Goal: Task Accomplishment & Management: Use online tool/utility

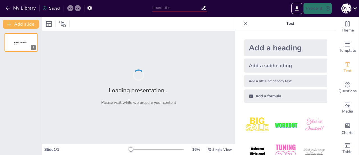
type input "Maximizing Profitability: The Impact of AI Chatbots on Fundraising and Communit…"
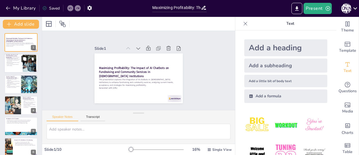
click at [23, 62] on button at bounding box center [24, 59] width 7 height 7
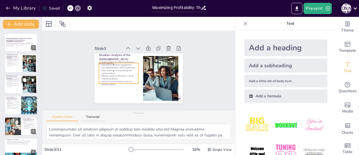
click at [19, 79] on p "Understanding the digital landscape is essential for effective engagement." at bounding box center [13, 78] width 15 height 2
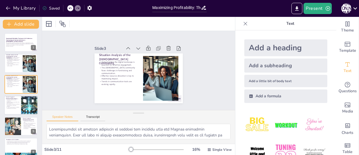
click at [17, 106] on p "Email remains vital but is increasingly supplemented by messaging platforms." at bounding box center [12, 105] width 13 height 3
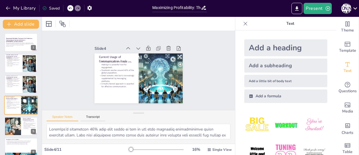
scroll to position [13, 0]
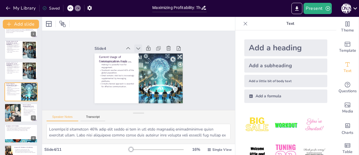
click at [138, 49] on icon at bounding box center [141, 48] width 6 height 6
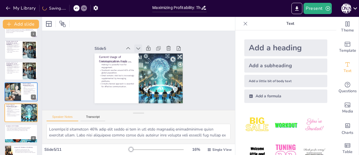
click at [136, 49] on icon at bounding box center [139, 48] width 6 height 6
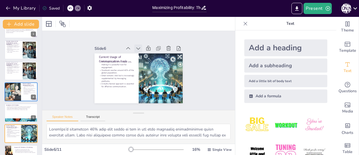
click at [136, 49] on icon at bounding box center [139, 48] width 6 height 6
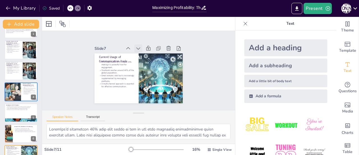
click at [134, 49] on div at bounding box center [138, 48] width 8 height 8
click at [11, 95] on div at bounding box center [12, 91] width 29 height 19
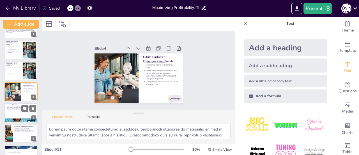
click at [12, 112] on div at bounding box center [21, 112] width 34 height 19
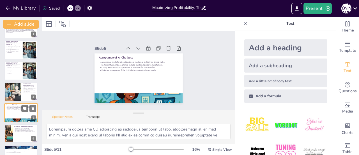
scroll to position [34, 0]
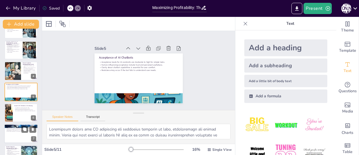
click at [12, 128] on p "Potential services include donation assistance and educational support." at bounding box center [21, 127] width 30 height 1
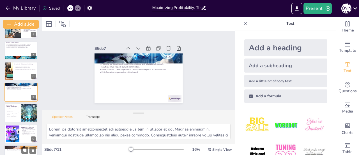
click at [11, 148] on p "Donor retention and user satisfaction are critical indicators." at bounding box center [21, 148] width 30 height 1
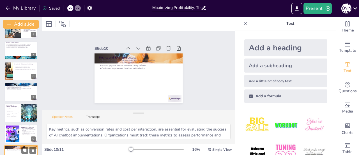
scroll to position [110, 0]
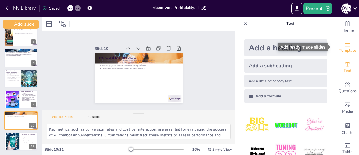
click at [346, 44] on icon "Add ready made slides" at bounding box center [347, 44] width 7 height 7
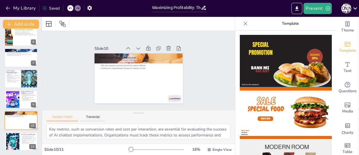
scroll to position [109, 0]
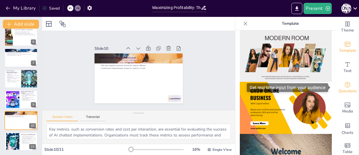
click at [336, 95] on div "Questions" at bounding box center [347, 87] width 22 height 20
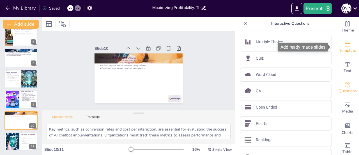
click at [345, 47] on icon "Add ready made slides" at bounding box center [347, 44] width 7 height 7
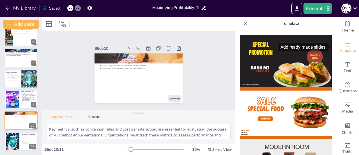
type textarea "The pilot plan for implementing AI chatbots begins with a discovery meeting to …"
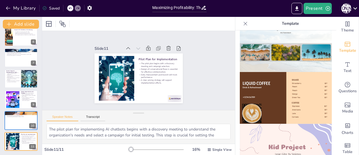
scroll to position [435, 0]
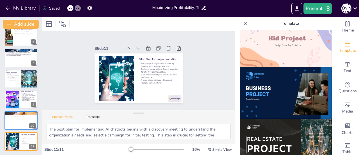
click at [274, 88] on img at bounding box center [286, 93] width 92 height 52
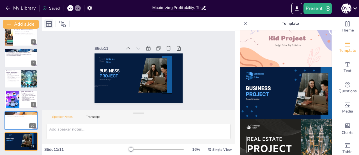
click at [49, 24] on icon at bounding box center [49, 24] width 6 height 6
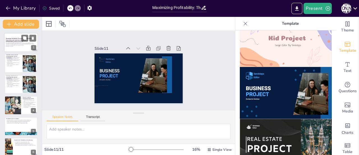
click at [18, 45] on p "This presentation explores the integration of AI chatbots in Jewish institution…" at bounding box center [21, 43] width 30 height 3
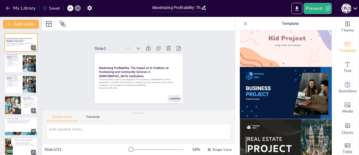
click at [264, 68] on img at bounding box center [286, 93] width 92 height 52
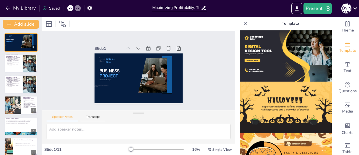
scroll to position [588, 0]
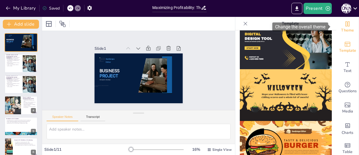
click at [348, 23] on div "Theme" at bounding box center [347, 27] width 22 height 20
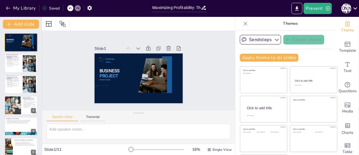
click at [225, 24] on div at bounding box center [138, 24] width 193 height 14
click at [25, 66] on div at bounding box center [29, 63] width 23 height 17
type textarea "Understanding the digital landscape is crucial for engaging with the [DEMOGRAPH…"
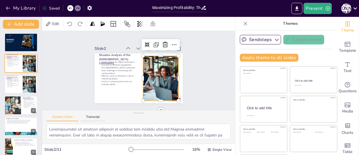
click at [148, 74] on div at bounding box center [160, 78] width 59 height 45
click at [173, 45] on icon at bounding box center [176, 48] width 7 height 7
click at [149, 74] on div at bounding box center [160, 78] width 59 height 45
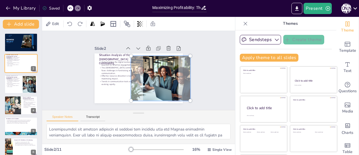
click at [149, 74] on div at bounding box center [161, 77] width 66 height 51
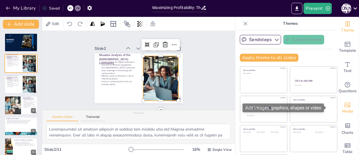
click at [342, 113] on span "Media" at bounding box center [347, 111] width 11 height 6
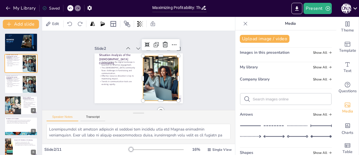
click at [154, 60] on div at bounding box center [160, 78] width 59 height 45
click at [154, 60] on div at bounding box center [160, 80] width 64 height 51
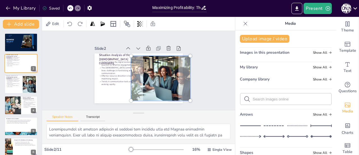
click at [154, 61] on div at bounding box center [161, 77] width 66 height 51
click at [154, 63] on div at bounding box center [161, 77] width 66 height 51
click at [182, 66] on div at bounding box center [161, 77] width 66 height 51
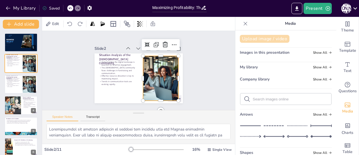
click at [251, 39] on button "Upload image / video" at bounding box center [265, 39] width 50 height 8
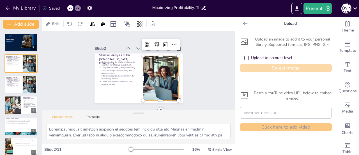
click at [256, 65] on button "Select image" at bounding box center [286, 68] width 92 height 8
click at [253, 66] on button "Select image" at bounding box center [286, 68] width 92 height 8
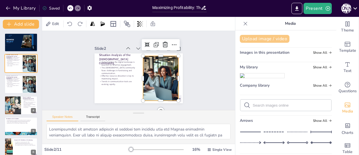
click at [253, 40] on button "Upload image / video" at bounding box center [265, 39] width 50 height 8
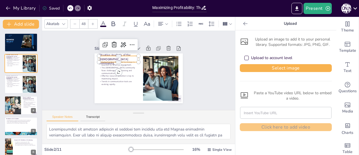
click at [123, 58] on p "Situation Analysis of the Jewish Community" at bounding box center [119, 59] width 40 height 12
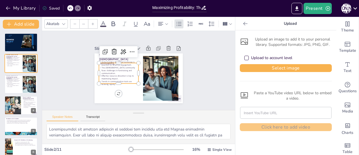
type input "32"
click at [110, 67] on p "The [DEMOGRAPHIC_DATA] community faces challenges in fundraising and communicat…" at bounding box center [119, 70] width 40 height 8
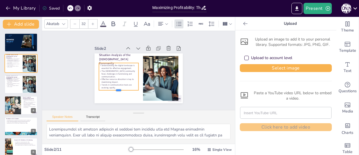
drag, startPoint x: 114, startPoint y: 81, endPoint x: 114, endPoint y: 88, distance: 6.8
click at [114, 90] on div at bounding box center [119, 92] width 40 height 4
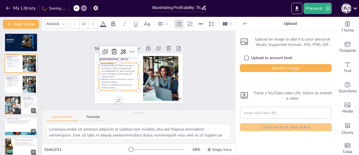
click at [101, 63] on div "Understanding the digital landscape is essential for effective engagement. The …" at bounding box center [118, 74] width 42 height 31
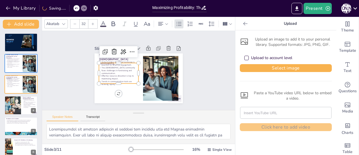
click at [101, 63] on p "Understanding the digital landscape is essential for effective engagement." at bounding box center [120, 62] width 40 height 10
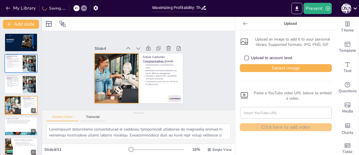
type textarea "Understanding the digital landscape is crucial for engaging with the [DEMOGRAPH…"
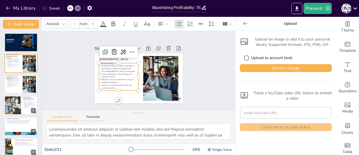
type input "32"
click at [118, 70] on p "The [DEMOGRAPHIC_DATA] community faces challenges in fundraising and communicat…" at bounding box center [119, 74] width 40 height 8
click at [108, 61] on div at bounding box center [120, 58] width 40 height 9
click at [105, 87] on div "Understanding the digital landscape is essential for effective engagement. The …" at bounding box center [119, 76] width 40 height 27
click at [124, 90] on div at bounding box center [119, 92] width 40 height 4
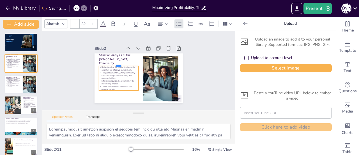
drag, startPoint x: 124, startPoint y: 59, endPoint x: 125, endPoint y: 62, distance: 3.0
click at [125, 62] on div at bounding box center [119, 63] width 40 height 4
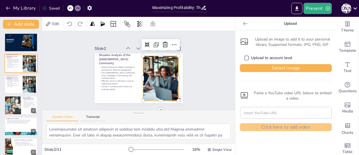
click at [165, 71] on div at bounding box center [160, 78] width 59 height 45
click at [153, 45] on icon at bounding box center [156, 44] width 7 height 7
click at [171, 43] on icon at bounding box center [174, 45] width 7 height 7
click at [150, 74] on div at bounding box center [161, 78] width 59 height 45
click at [167, 73] on div at bounding box center [160, 78] width 59 height 45
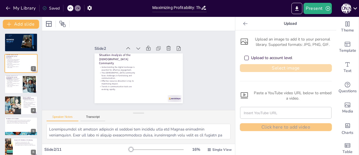
click at [281, 68] on button "Select image" at bounding box center [286, 68] width 92 height 8
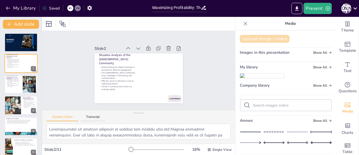
click at [268, 42] on button "Upload image / video" at bounding box center [265, 39] width 50 height 8
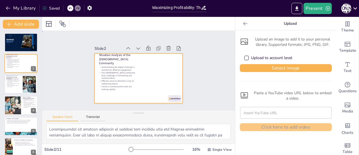
click at [153, 66] on div at bounding box center [139, 78] width 88 height 50
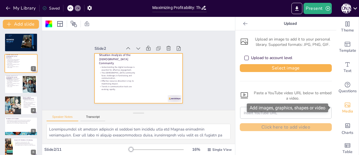
click at [346, 106] on icon "Add images, graphics, shapes or video" at bounding box center [347, 104] width 7 height 7
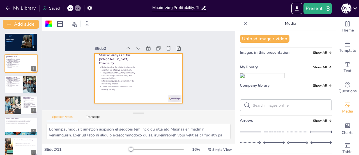
click at [272, 78] on img at bounding box center [262, 75] width 44 height 4
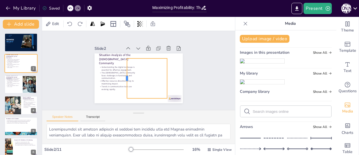
drag, startPoint x: 105, startPoint y: 75, endPoint x: 122, endPoint y: 78, distance: 17.1
click at [122, 78] on div at bounding box center [124, 78] width 4 height 40
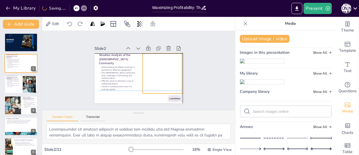
drag, startPoint x: 134, startPoint y: 73, endPoint x: 149, endPoint y: 67, distance: 16.0
click at [149, 67] on div at bounding box center [154, 73] width 57 height 40
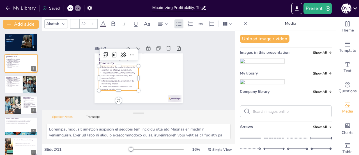
click at [129, 72] on p "The [DEMOGRAPHIC_DATA] community faces challenges in fundraising and communicat…" at bounding box center [119, 75] width 40 height 8
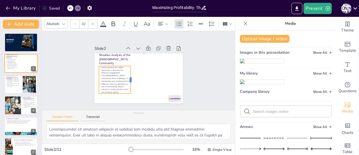
drag, startPoint x: 135, startPoint y: 75, endPoint x: 127, endPoint y: 81, distance: 9.7
click at [131, 81] on div at bounding box center [133, 79] width 4 height 27
drag, startPoint x: 110, startPoint y: 92, endPoint x: 113, endPoint y: 98, distance: 7.2
click at [113, 100] on div at bounding box center [115, 102] width 32 height 4
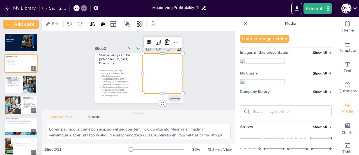
click at [142, 71] on div at bounding box center [154, 73] width 57 height 40
drag, startPoint x: 137, startPoint y: 72, endPoint x: 126, endPoint y: 71, distance: 11.2
click at [127, 71] on div at bounding box center [129, 73] width 4 height 40
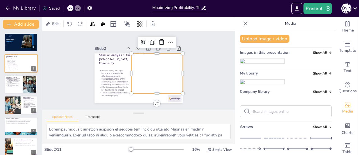
click at [151, 89] on div at bounding box center [153, 74] width 61 height 45
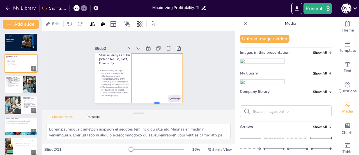
drag, startPoint x: 153, startPoint y: 91, endPoint x: 155, endPoint y: 101, distance: 9.8
click at [155, 103] on div at bounding box center [156, 105] width 51 height 4
click at [192, 77] on div "Slide 1 BUSINESS PROJECT Sendsteps Editor Developed by Sendsteps Slide 2 Situat…" at bounding box center [139, 70] width 120 height 65
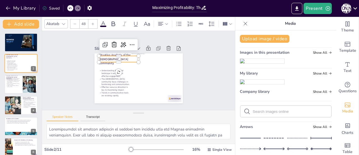
click at [117, 60] on div "Situation Analysis of the Jewish Community Understanding the digital landscape …" at bounding box center [137, 78] width 93 height 59
click at [107, 55] on p "Situation Analysis of the Jewish Community" at bounding box center [119, 59] width 40 height 12
click at [107, 55] on p "Situation Analysis of the Jewish Community" at bounding box center [120, 57] width 41 height 17
click at [107, 55] on p "Situation Analysis of the Jewish Community" at bounding box center [119, 59] width 40 height 12
click at [113, 59] on p "Analysis of the Jewish Community" at bounding box center [120, 58] width 41 height 17
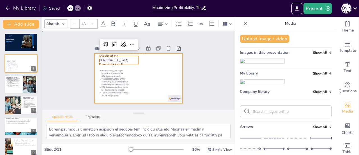
click at [95, 77] on div at bounding box center [139, 78] width 88 height 50
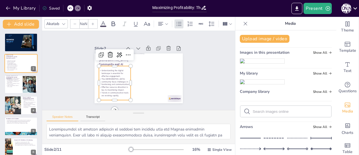
type input "32"
click at [101, 77] on p "The [DEMOGRAPHIC_DATA] community faces challenges in fundraising and communicat…" at bounding box center [113, 79] width 33 height 12
click at [200, 70] on div "Slide 1 BUSINESS PROJECT Sendsteps Editor Developed by Sendsteps Slide 2 Analys…" at bounding box center [138, 70] width 193 height 79
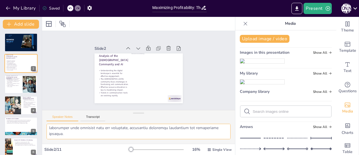
scroll to position [89, 0]
click at [92, 115] on button "Transcript" at bounding box center [93, 118] width 25 height 6
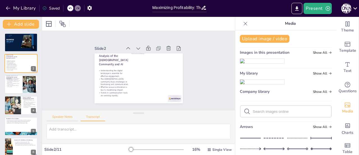
click at [65, 116] on button "Speaker Notes" at bounding box center [63, 118] width 32 height 6
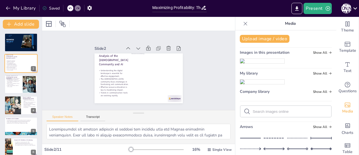
click at [243, 21] on icon at bounding box center [246, 24] width 6 height 6
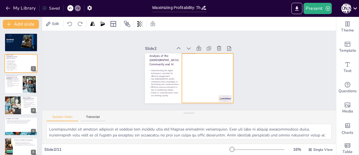
click at [194, 69] on div at bounding box center [208, 77] width 64 height 49
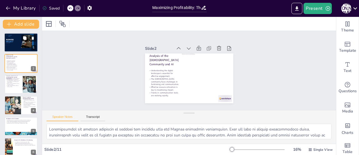
click at [21, 43] on div at bounding box center [26, 41] width 11 height 13
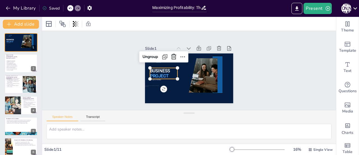
click at [166, 74] on p "PROJECT" at bounding box center [164, 76] width 28 height 6
click at [166, 75] on p "PROJECT" at bounding box center [163, 72] width 28 height 9
click at [166, 73] on p "PROJECT" at bounding box center [163, 72] width 28 height 9
click at [166, 73] on p "PROJECT" at bounding box center [164, 76] width 28 height 6
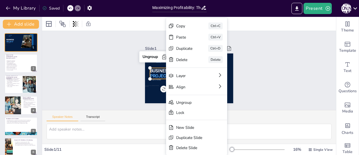
click at [161, 73] on span "PROJECT" at bounding box center [159, 75] width 19 height 5
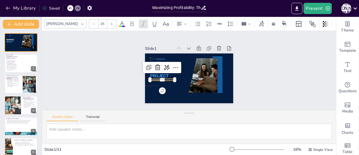
click at [150, 79] on span "Developed by Sendsteps" at bounding box center [155, 79] width 11 height 1
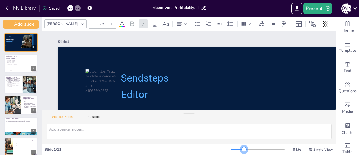
drag, startPoint x: 229, startPoint y: 148, endPoint x: 242, endPoint y: 150, distance: 13.4
click at [242, 150] on div at bounding box center [244, 149] width 4 height 4
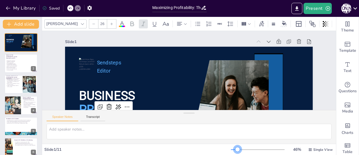
drag, startPoint x: 242, startPoint y: 149, endPoint x: 234, endPoint y: 148, distance: 8.5
click at [235, 148] on div at bounding box center [237, 149] width 4 height 4
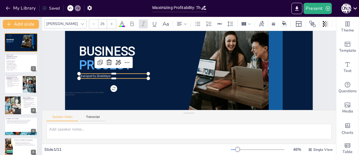
scroll to position [45, 0]
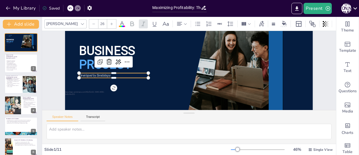
click at [105, 74] on span "Developed by Sendsteps" at bounding box center [94, 75] width 31 height 4
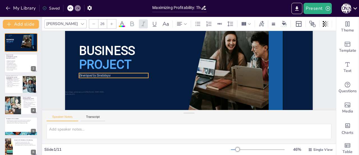
click at [101, 74] on span "Developed by Sendsteps" at bounding box center [94, 75] width 31 height 4
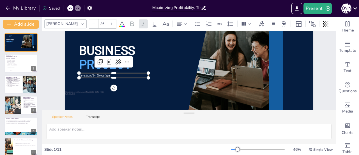
click at [101, 74] on span "Developed by Sendsteps" at bounding box center [94, 75] width 31 height 4
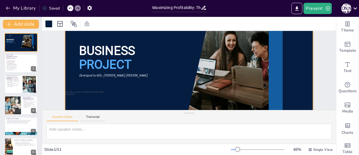
scroll to position [0, 0]
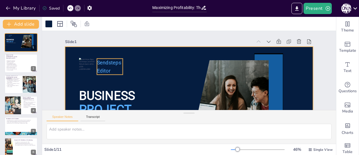
click at [106, 67] on p "Editor" at bounding box center [110, 70] width 26 height 8
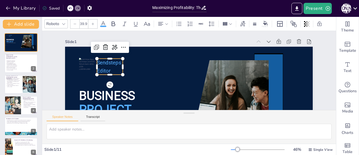
click at [106, 67] on p "Editor" at bounding box center [110, 70] width 26 height 8
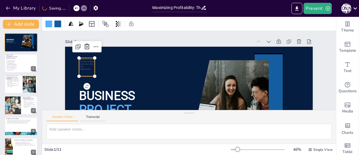
click at [85, 66] on div at bounding box center [87, 67] width 16 height 18
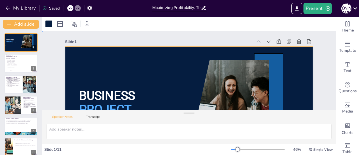
click at [87, 52] on div at bounding box center [184, 116] width 261 height 164
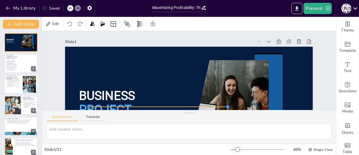
drag, startPoint x: 284, startPoint y: 90, endPoint x: 206, endPoint y: 106, distance: 79.2
click at [206, 106] on div "Slide 1 BUSINESS PROJECT Developed by MSc. Wendy Johanna Slide 2 Analysis of th…" at bounding box center [189, 70] width 304 height 138
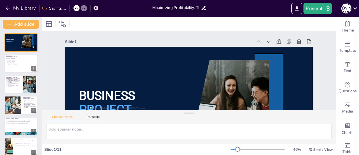
scroll to position [65, 0]
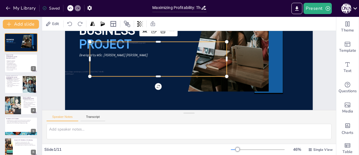
click at [174, 64] on div at bounding box center [158, 59] width 137 height 35
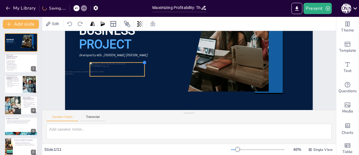
drag, startPoint x: 221, startPoint y: 42, endPoint x: 139, endPoint y: 84, distance: 92.5
click at [139, 84] on div "BUSINESS PROJECT Developed by MSc. Wendy Johanna" at bounding box center [189, 50] width 248 height 139
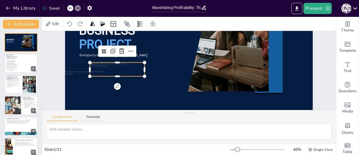
click at [103, 72] on div at bounding box center [118, 61] width 56 height 19
click at [103, 72] on div at bounding box center [117, 69] width 55 height 14
click at [127, 75] on div at bounding box center [117, 69] width 55 height 14
click at [95, 62] on div at bounding box center [118, 61] width 56 height 19
click at [127, 61] on div at bounding box center [117, 60] width 55 height 4
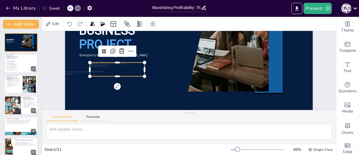
click at [107, 71] on div at bounding box center [118, 61] width 56 height 19
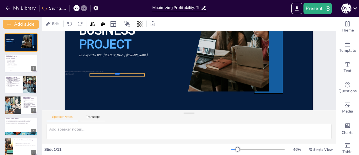
drag, startPoint x: 91, startPoint y: 61, endPoint x: 86, endPoint y: 92, distance: 30.9
click at [86, 92] on div "BUSINESS PROJECT Developed by MSc. Wendy Johanna" at bounding box center [189, 50] width 248 height 139
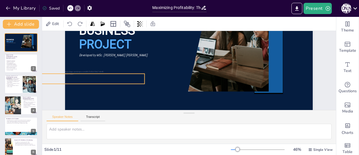
drag, startPoint x: 86, startPoint y: 74, endPoint x: 126, endPoint y: 81, distance: 40.8
click at [126, 81] on div "BUSINESS PROJECT Developed by MSc. Wendy Johanna" at bounding box center [189, 50] width 248 height 139
click at [72, 6] on icon at bounding box center [69, 7] width 3 height 3
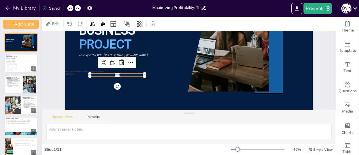
click at [72, 6] on icon at bounding box center [69, 7] width 3 height 3
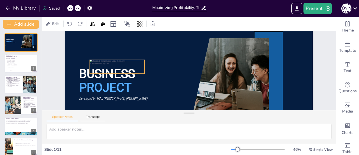
scroll to position [9, 0]
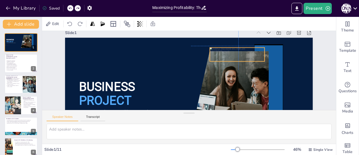
type textarea "Understanding the digital landscape is crucial for engaging with the [DEMOGRAPH…"
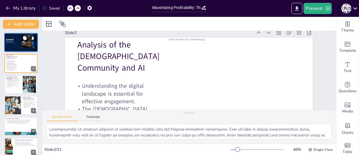
click at [14, 36] on div at bounding box center [21, 42] width 34 height 19
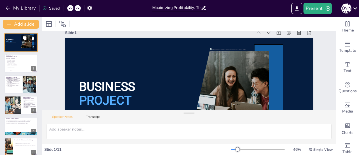
scroll to position [0, 0]
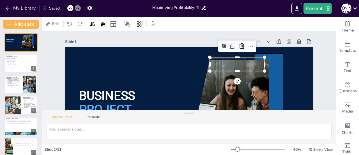
click at [217, 66] on div at bounding box center [237, 64] width 55 height 14
type textarea "Understanding the digital landscape is crucial for engaging with the [DEMOGRAPH…"
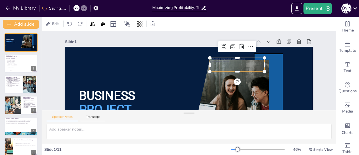
click at [233, 65] on div at bounding box center [237, 65] width 55 height 14
type textarea "Understanding the digital landscape is crucial for engaging with the [DEMOGRAPH…"
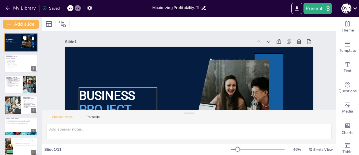
click at [7, 39] on span "BUSINESS" at bounding box center [10, 40] width 8 height 2
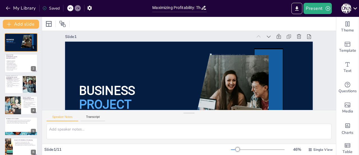
scroll to position [1, 0]
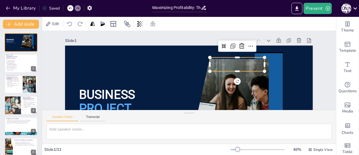
click at [238, 66] on div at bounding box center [237, 74] width 56 height 25
type textarea "Understanding the digital landscape is crucial for engaging with the [DEMOGRAPH…"
click at [251, 66] on div at bounding box center [237, 65] width 55 height 14
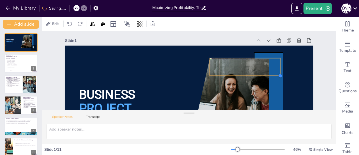
drag, startPoint x: 260, startPoint y: 72, endPoint x: 274, endPoint y: 76, distance: 14.3
click at [277, 82] on div at bounding box center [279, 84] width 5 height 5
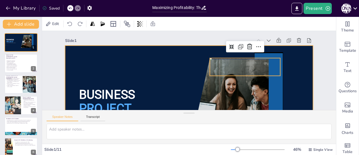
click at [289, 72] on div at bounding box center [189, 114] width 248 height 139
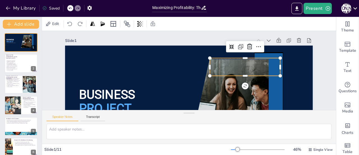
click at [255, 70] on div at bounding box center [245, 67] width 70 height 18
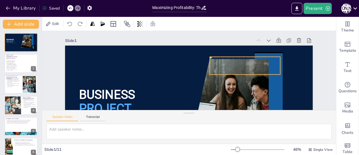
type textarea "Understanding the digital landscape is crucial for engaging with the [DEMOGRAPH…"
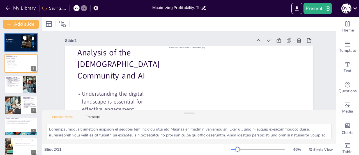
click at [6, 40] on span "BUSINESS" at bounding box center [10, 40] width 8 height 2
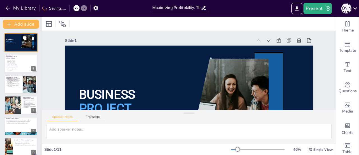
scroll to position [0, 0]
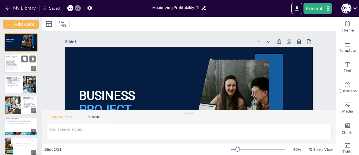
click at [24, 70] on div at bounding box center [28, 63] width 24 height 19
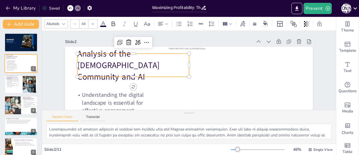
click at [88, 57] on p "Analysis of the [DEMOGRAPHIC_DATA] Community and AI" at bounding box center [133, 65] width 111 height 35
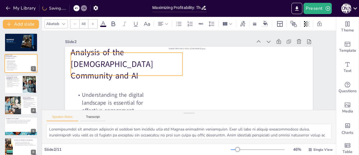
click at [71, 57] on p "Analysis of the [DEMOGRAPHIC_DATA] Community and AI" at bounding box center [126, 64] width 111 height 35
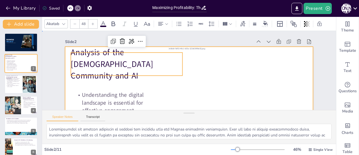
click at [163, 84] on div at bounding box center [189, 116] width 248 height 139
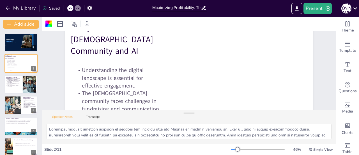
scroll to position [34, 0]
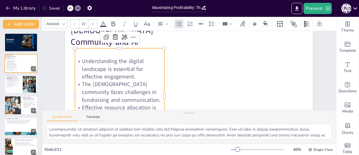
click at [125, 68] on p "Understanding the digital landscape is essential for effective engagement." at bounding box center [119, 68] width 89 height 23
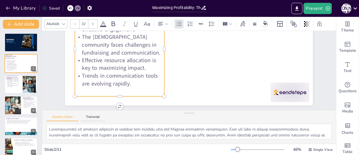
scroll to position [85, 0]
click at [29, 82] on button at bounding box center [32, 79] width 7 height 7
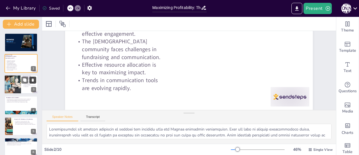
scroll to position [80, 0]
click at [12, 83] on div at bounding box center [12, 84] width 29 height 19
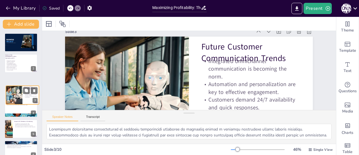
drag, startPoint x: 12, startPoint y: 83, endPoint x: 14, endPoint y: 96, distance: 12.5
click at [14, 96] on div at bounding box center [14, 95] width 28 height 19
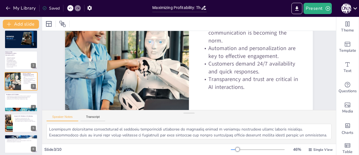
click at [70, 8] on icon at bounding box center [69, 7] width 3 height 3
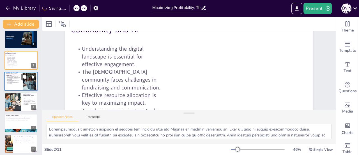
click at [22, 81] on div at bounding box center [21, 81] width 34 height 19
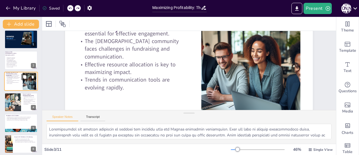
scroll to position [0, 0]
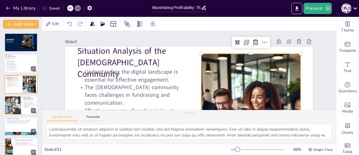
click at [243, 67] on div at bounding box center [251, 116] width 166 height 125
click at [33, 79] on icon at bounding box center [33, 79] width 2 height 3
type textarea "Integrated omnichannel communication is becoming increasingly essential as cust…"
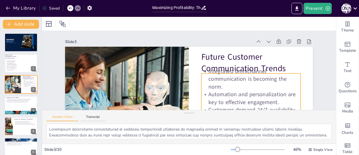
click at [271, 84] on p "Integrated omnichannel communication is becoming the norm." at bounding box center [250, 78] width 99 height 23
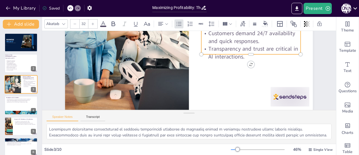
scroll to position [79, 0]
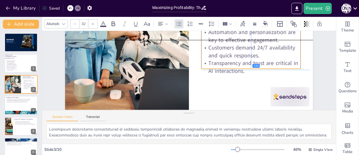
drag, startPoint x: 198, startPoint y: 42, endPoint x: 199, endPoint y: 55, distance: 13.8
click at [201, 55] on p "Customers demand 24/7 availability and quick responses." at bounding box center [250, 51] width 99 height 15
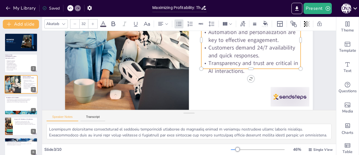
scroll to position [80, 0]
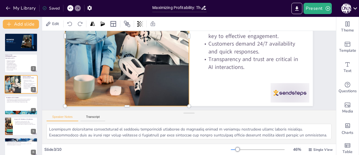
click at [151, 52] on div at bounding box center [127, 35] width 209 height 139
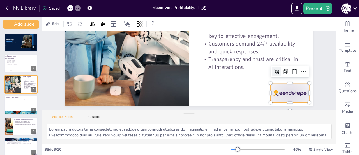
click at [297, 91] on div at bounding box center [287, 102] width 40 height 23
click at [291, 79] on icon at bounding box center [294, 82] width 6 height 6
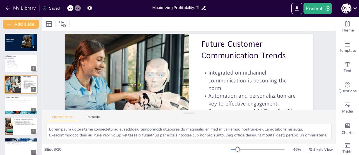
scroll to position [2, 0]
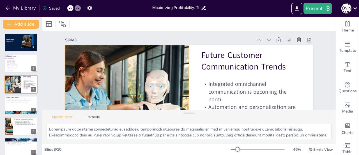
click at [105, 86] on div at bounding box center [127, 114] width 209 height 139
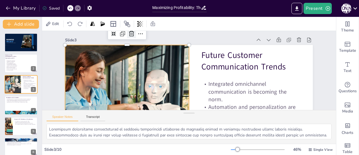
click at [129, 34] on icon at bounding box center [131, 34] width 5 height 6
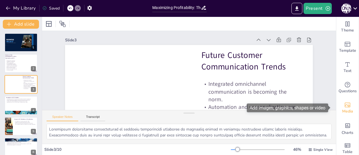
click at [348, 111] on span "Media" at bounding box center [347, 111] width 11 height 6
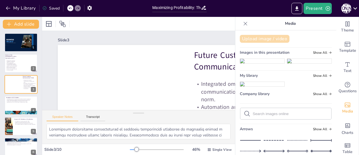
click at [263, 41] on button "Upload image / video" at bounding box center [265, 39] width 50 height 8
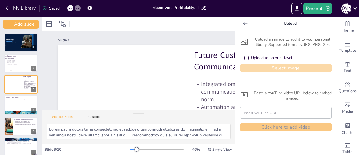
click at [268, 69] on button "Select image" at bounding box center [286, 68] width 92 height 8
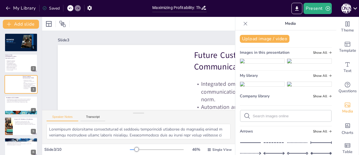
click at [249, 86] on img at bounding box center [262, 84] width 44 height 4
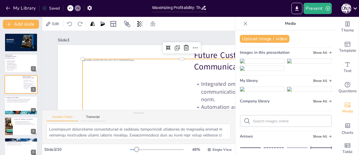
click at [243, 23] on icon at bounding box center [246, 24] width 6 height 6
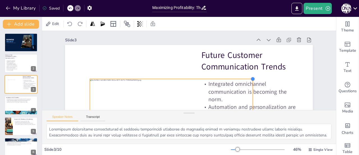
drag, startPoint x: 284, startPoint y: 59, endPoint x: 108, endPoint y: 79, distance: 177.9
click at [108, 79] on div "Future Customer Communication Trends Integrated omnichannel communication is be…" at bounding box center [184, 114] width 261 height 164
drag, startPoint x: 86, startPoint y: 92, endPoint x: 131, endPoint y: 97, distance: 45.7
click at [131, 97] on div at bounding box center [133, 124] width 4 height 91
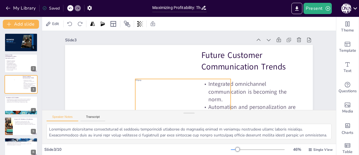
drag, startPoint x: 249, startPoint y: 97, endPoint x: 226, endPoint y: 98, distance: 22.2
click at [226, 98] on div at bounding box center [227, 128] width 14 height 91
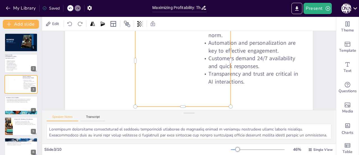
scroll to position [69, 0]
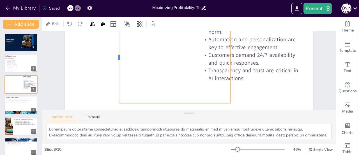
drag, startPoint x: 131, startPoint y: 56, endPoint x: 115, endPoint y: 56, distance: 16.3
click at [115, 56] on div at bounding box center [117, 57] width 4 height 91
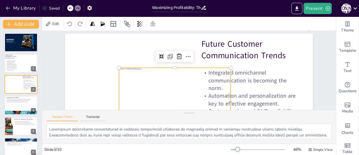
scroll to position [4, 0]
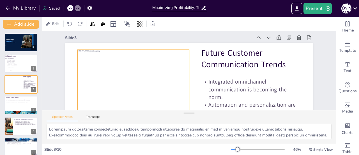
drag, startPoint x: 143, startPoint y: 86, endPoint x: 103, endPoint y: 61, distance: 47.3
click at [103, 61] on div at bounding box center [127, 89] width 171 height 108
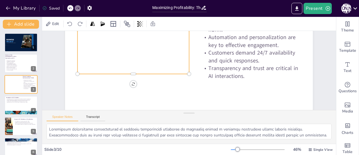
scroll to position [80, 0]
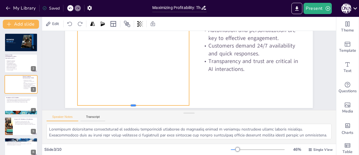
drag, startPoint x: 125, startPoint y: 65, endPoint x: 127, endPoint y: 103, distance: 38.5
click at [127, 103] on div at bounding box center [127, 94] width 110 height 27
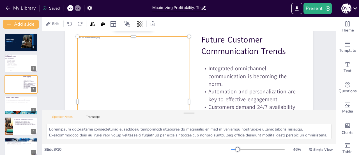
scroll to position [15, 0]
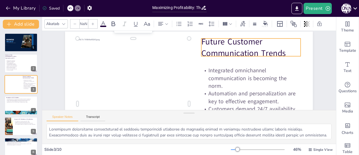
type input "48"
click at [213, 44] on p "Future Customer Communication Trends" at bounding box center [250, 47] width 99 height 23
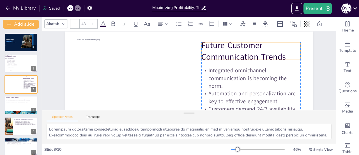
drag, startPoint x: 283, startPoint y: 54, endPoint x: 285, endPoint y: 57, distance: 4.0
click at [285, 57] on p "Future Customer Communication Trends" at bounding box center [250, 50] width 99 height 23
click at [110, 27] on div at bounding box center [113, 23] width 9 height 9
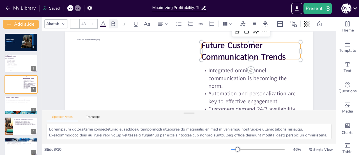
click at [110, 27] on div at bounding box center [113, 23] width 9 height 9
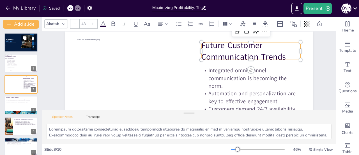
click at [25, 46] on div at bounding box center [26, 41] width 20 height 13
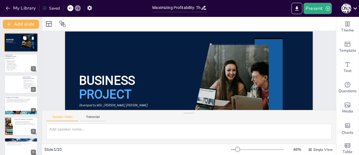
scroll to position [0, 0]
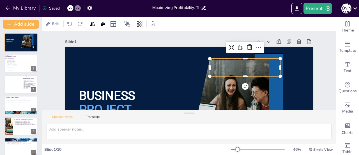
click at [228, 71] on div at bounding box center [244, 79] width 72 height 32
click at [10, 64] on p "The [DEMOGRAPHIC_DATA] community faces challenges in fundraising and communicat…" at bounding box center [12, 64] width 12 height 3
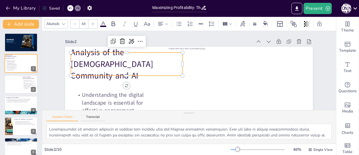
click at [80, 60] on p "Analysis of the [DEMOGRAPHIC_DATA] Community and AI" at bounding box center [127, 58] width 114 height 46
click at [114, 24] on icon at bounding box center [114, 23] width 4 height 5
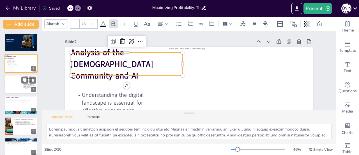
click at [13, 84] on div at bounding box center [14, 84] width 25 height 18
type textarea "Integrated omnichannel communication is becoming increasingly essential as cust…"
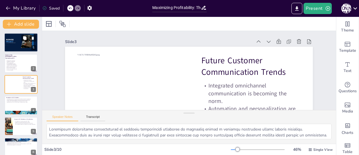
click at [20, 47] on div at bounding box center [21, 42] width 34 height 19
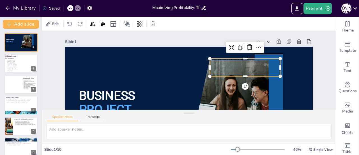
click at [221, 70] on div at bounding box center [245, 73] width 72 height 25
click at [139, 25] on icon at bounding box center [139, 23] width 1 height 3
click at [58, 71] on div "Slide 1 BUSINESS PROJECT Developed by MSc. [PERSON_NAME] [PERSON_NAME] Slide 2 …" at bounding box center [185, 108] width 294 height 183
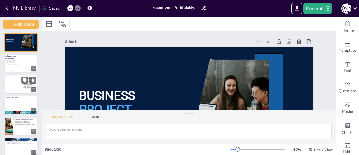
click at [19, 81] on div at bounding box center [14, 84] width 25 height 18
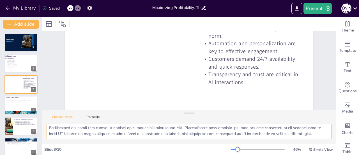
scroll to position [42, 0]
click at [28, 104] on div at bounding box center [21, 104] width 34 height 19
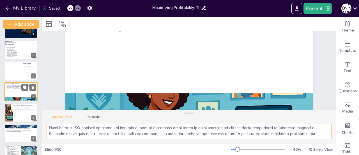
scroll to position [36, 0]
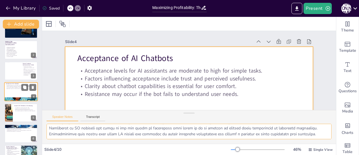
click at [13, 95] on div at bounding box center [21, 91] width 34 height 19
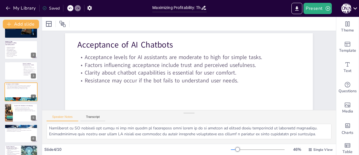
scroll to position [0, 0]
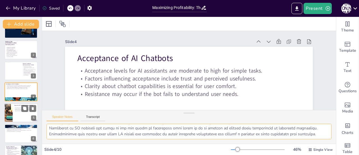
click at [21, 119] on div at bounding box center [21, 112] width 34 height 19
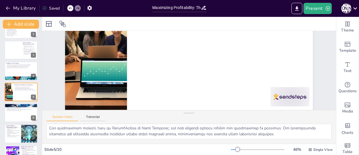
scroll to position [80, 0]
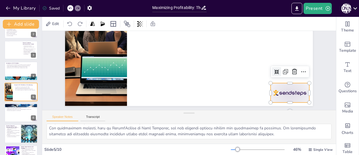
click at [288, 87] on div at bounding box center [290, 92] width 39 height 19
click at [288, 110] on icon at bounding box center [285, 114] width 9 height 9
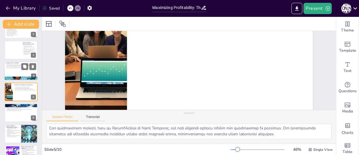
click at [17, 68] on p "Resistance may occur if the bot fails to understand user needs." at bounding box center [21, 67] width 30 height 1
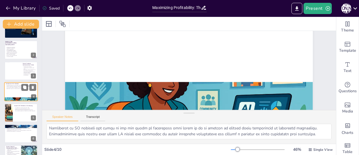
scroll to position [10, 0]
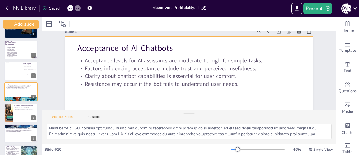
click at [138, 97] on div at bounding box center [189, 105] width 248 height 139
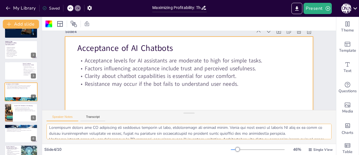
scroll to position [0, 0]
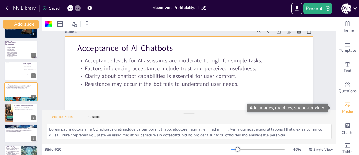
click at [349, 105] on div "Media" at bounding box center [347, 108] width 22 height 20
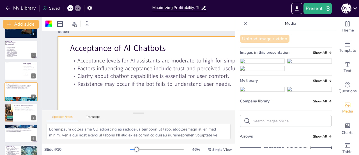
click at [267, 37] on button "Upload image / video" at bounding box center [265, 39] width 50 height 8
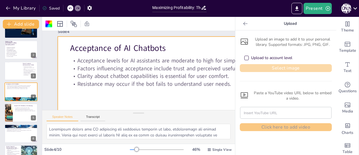
click at [251, 67] on button "Select image" at bounding box center [286, 68] width 92 height 8
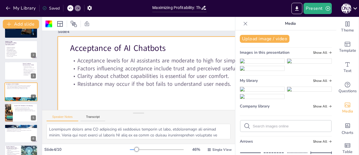
click at [243, 25] on icon at bounding box center [246, 24] width 6 height 6
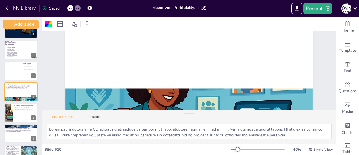
scroll to position [75, 0]
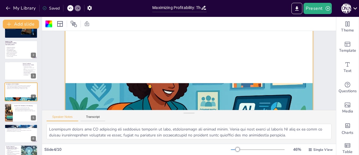
click at [198, 68] on div at bounding box center [194, 42] width 271 height 188
click at [141, 63] on div at bounding box center [189, 40] width 248 height 139
click at [12, 112] on div at bounding box center [8, 112] width 25 height 19
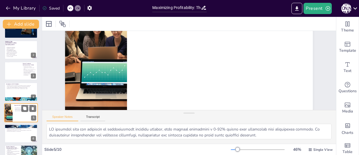
scroll to position [5, 0]
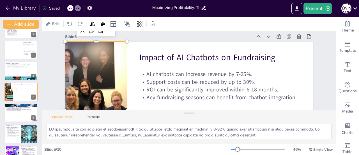
click at [83, 83] on div at bounding box center [92, 101] width 198 height 158
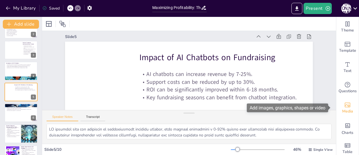
click at [352, 104] on div "Media" at bounding box center [347, 108] width 22 height 20
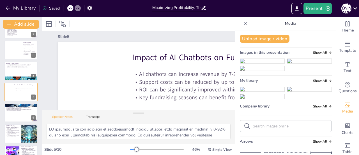
click at [272, 91] on img at bounding box center [262, 89] width 44 height 4
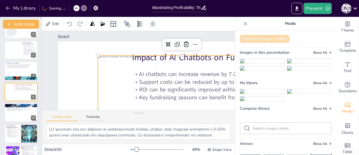
click at [257, 36] on button "Upload image / video" at bounding box center [265, 39] width 50 height 8
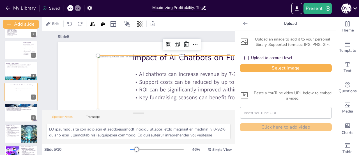
click at [205, 23] on div "Edit" at bounding box center [138, 24] width 193 height 14
click at [243, 22] on icon at bounding box center [245, 24] width 4 height 4
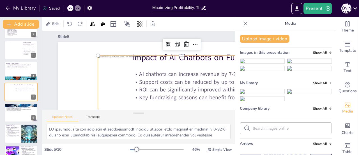
click at [243, 24] on icon at bounding box center [246, 24] width 6 height 6
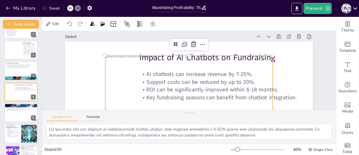
click at [196, 68] on div at bounding box center [188, 111] width 167 height 111
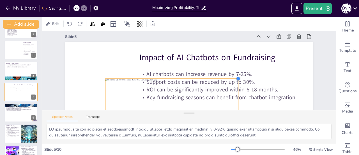
drag, startPoint x: 269, startPoint y: 55, endPoint x: 201, endPoint y: 78, distance: 71.4
click at [201, 78] on div "Impact of AI Chatbots on Fundraising AI chatbots can increase revenue by 7-25%.…" at bounding box center [189, 111] width 248 height 139
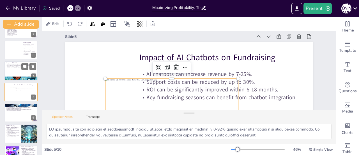
click at [14, 68] on p "Resistance may occur if the bot fails to understand user needs." at bounding box center [21, 67] width 30 height 1
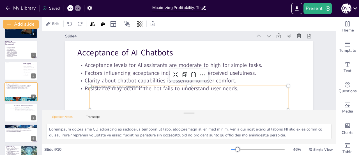
scroll to position [0, 0]
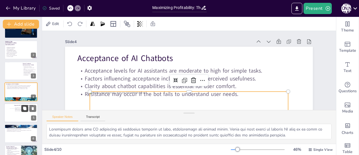
click at [26, 111] on div at bounding box center [19, 114] width 18 height 12
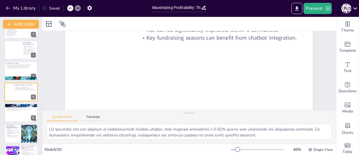
scroll to position [65, 0]
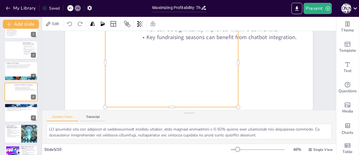
click at [185, 63] on div at bounding box center [171, 63] width 133 height 88
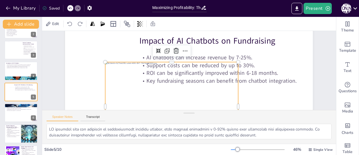
scroll to position [20, 0]
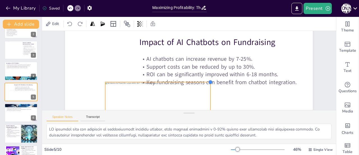
drag, startPoint x: 234, startPoint y: 63, endPoint x: 196, endPoint y: 82, distance: 41.9
click at [196, 82] on div "Impact of AI Chatbots on Fundraising AI chatbots can increase revenue by 7-25%.…" at bounding box center [189, 95] width 248 height 139
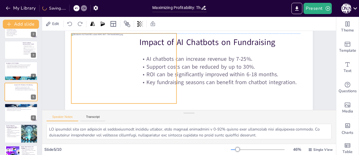
drag, startPoint x: 155, startPoint y: 90, endPoint x: 121, endPoint y: 40, distance: 60.4
click at [121, 40] on div at bounding box center [124, 68] width 105 height 70
click at [112, 22] on icon at bounding box center [113, 23] width 7 height 7
click at [98, 56] on div at bounding box center [124, 68] width 105 height 70
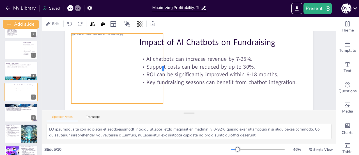
drag, startPoint x: 173, startPoint y: 69, endPoint x: 159, endPoint y: 68, distance: 13.5
click at [163, 68] on div at bounding box center [165, 68] width 4 height 70
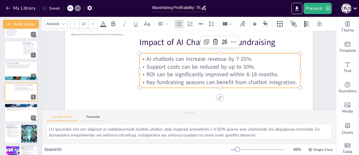
click at [185, 66] on p "Support costs can be reduced by up to 30%." at bounding box center [219, 67] width 161 height 8
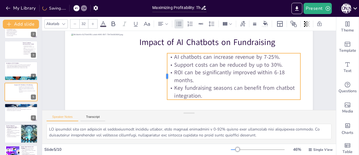
drag, startPoint x: 134, startPoint y: 69, endPoint x: 162, endPoint y: 73, distance: 28.1
click at [162, 73] on div at bounding box center [164, 73] width 9 height 46
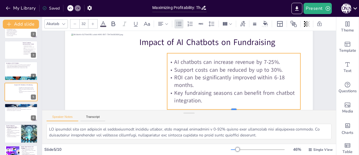
drag, startPoint x: 202, startPoint y: 99, endPoint x: 205, endPoint y: 109, distance: 10.0
click at [205, 109] on div "Slide 1 BUSINESS PROJECT Developed by MSc. [PERSON_NAME] [PERSON_NAME] Slide 2 …" at bounding box center [189, 70] width 294 height 79
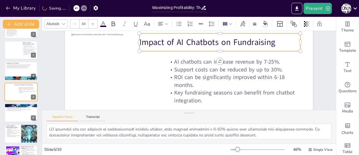
click at [194, 44] on p "Impact of AI Chatbots on Fundraising" at bounding box center [222, 45] width 161 height 28
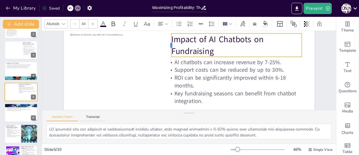
drag, startPoint x: 134, startPoint y: 42, endPoint x: 166, endPoint y: 44, distance: 32.4
click at [167, 44] on div at bounding box center [169, 44] width 4 height 23
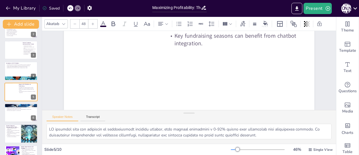
scroll to position [82, 0]
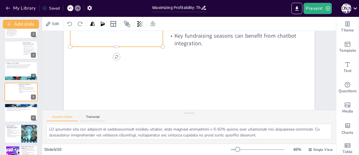
click at [121, 33] on div at bounding box center [123, 11] width 106 height 71
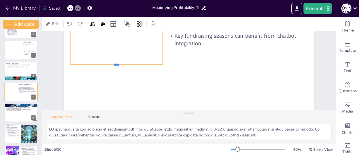
drag, startPoint x: 112, startPoint y: 42, endPoint x: 112, endPoint y: 60, distance: 18.0
click at [112, 65] on div at bounding box center [116, 67] width 93 height 4
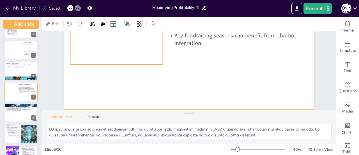
click at [209, 69] on div at bounding box center [189, 39] width 251 height 141
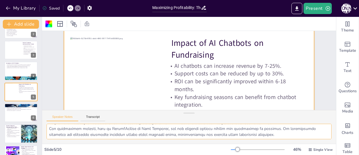
scroll to position [36, 0]
click at [12, 115] on div at bounding box center [21, 112] width 34 height 19
type textarea "There are numerous opportunities for services that can be offered to the Jewish…"
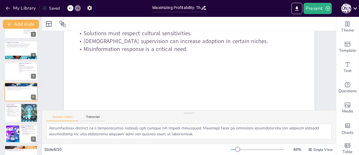
scroll to position [56, 0]
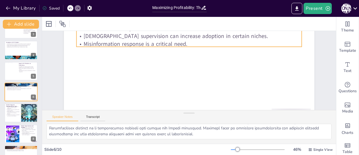
click at [149, 40] on p "Misinformation response is a critical need." at bounding box center [188, 44] width 225 height 8
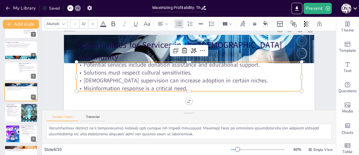
scroll to position [11, 0]
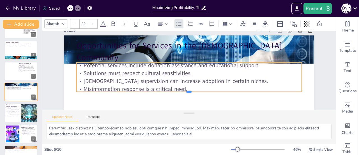
click at [186, 93] on div at bounding box center [188, 93] width 225 height 4
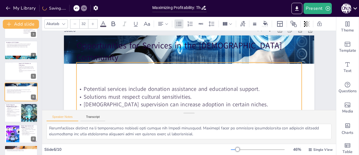
drag, startPoint x: 186, startPoint y: 93, endPoint x: 189, endPoint y: 138, distance: 45.0
click at [189, 138] on div "Slide 1 BUSINESS PROJECT Developed by MSc. [PERSON_NAME] [PERSON_NAME] Slide 2 …" at bounding box center [189, 87] width 294 height 112
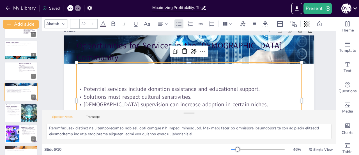
click at [186, 63] on div "Potential services include donation assistance and educational support. Solutio…" at bounding box center [188, 100] width 225 height 76
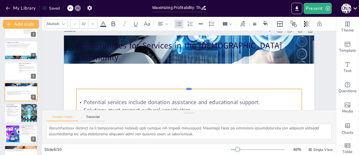
drag, startPoint x: 186, startPoint y: 62, endPoint x: 180, endPoint y: 89, distance: 27.2
click at [180, 89] on div at bounding box center [188, 86] width 225 height 4
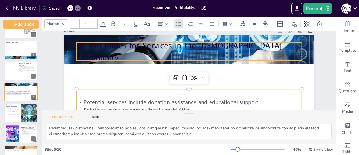
type input "48"
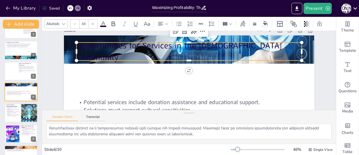
click at [268, 54] on p "Opportunities for Services in the [DEMOGRAPHIC_DATA] Community" at bounding box center [188, 51] width 225 height 23
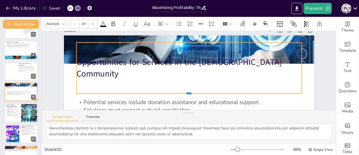
drag, startPoint x: 186, startPoint y: 60, endPoint x: 191, endPoint y: 93, distance: 33.2
click at [191, 93] on div at bounding box center [188, 95] width 225 height 4
click at [185, 43] on div "Opportunities for Services in the [DEMOGRAPHIC_DATA] Community" at bounding box center [188, 67] width 225 height 51
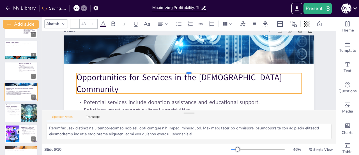
drag, startPoint x: 183, startPoint y: 42, endPoint x: 186, endPoint y: 72, distance: 30.7
click at [186, 72] on div at bounding box center [189, 71] width 225 height 28
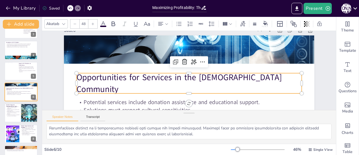
scroll to position [76, 0]
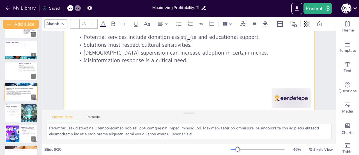
click at [283, 87] on div at bounding box center [189, 40] width 251 height 141
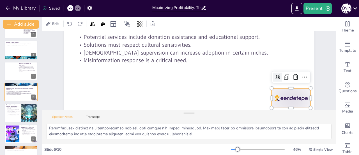
click at [287, 91] on div at bounding box center [291, 98] width 39 height 20
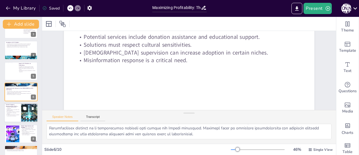
click at [23, 110] on button at bounding box center [24, 108] width 7 height 7
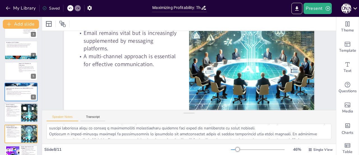
scroll to position [47, 0]
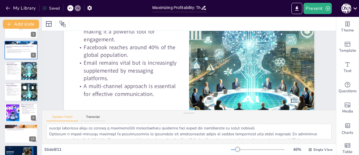
click at [32, 86] on icon at bounding box center [33, 87] width 2 height 3
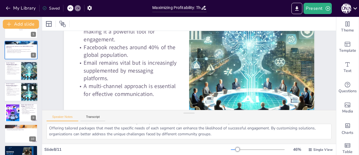
scroll to position [89, 0]
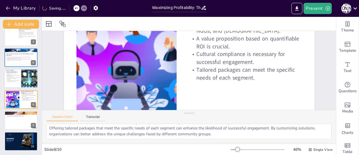
click at [16, 84] on div at bounding box center [21, 78] width 34 height 19
type textarea "WhatsApp’s impressive 98% open rate makes it one of the most effective communic…"
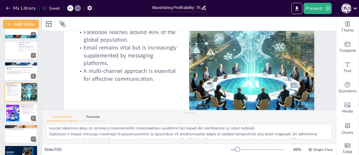
scroll to position [67, 0]
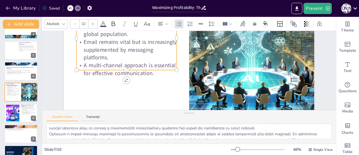
click at [112, 66] on p "A multi-channel approach is essential for effective communication." at bounding box center [126, 69] width 100 height 16
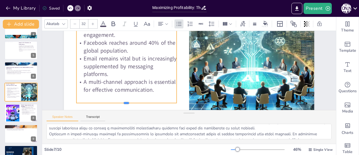
drag, startPoint x: 122, startPoint y: 70, endPoint x: 125, endPoint y: 103, distance: 33.0
click at [125, 103] on div at bounding box center [126, 105] width 100 height 4
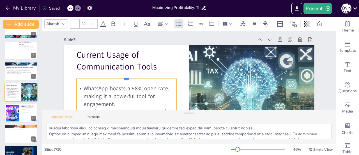
drag, startPoint x: 121, startPoint y: 71, endPoint x: 122, endPoint y: 79, distance: 7.9
click at [122, 77] on div at bounding box center [126, 69] width 100 height 15
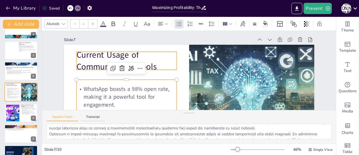
type input "48"
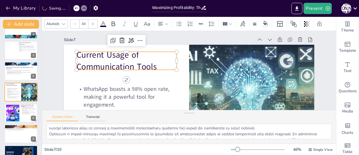
click at [93, 60] on p "Current Usage of Communication Tools" at bounding box center [126, 60] width 100 height 23
click at [112, 25] on icon at bounding box center [114, 23] width 4 height 5
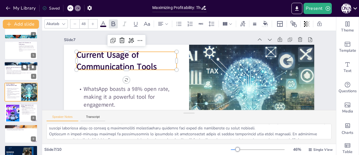
click at [19, 75] on div "Potential services include donation assistance and educational support. Solutio…" at bounding box center [21, 72] width 30 height 7
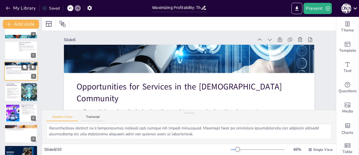
scroll to position [0, 0]
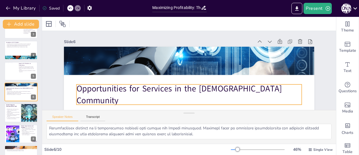
click at [79, 95] on p "Opportunities for Services in the [DEMOGRAPHIC_DATA] Community" at bounding box center [188, 93] width 225 height 23
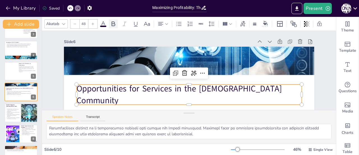
click at [113, 23] on icon at bounding box center [114, 23] width 4 height 5
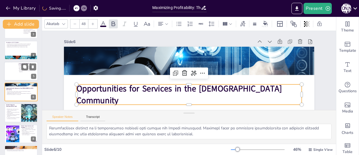
click at [17, 75] on div at bounding box center [21, 70] width 34 height 19
type textarea "AI chatbots have the potential to significantly increase revenue, with studies …"
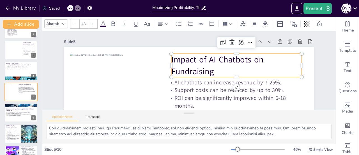
click at [187, 66] on p "Impact of AI Chatbots on Fundraising" at bounding box center [237, 70] width 132 height 37
click at [112, 24] on icon at bounding box center [114, 23] width 4 height 5
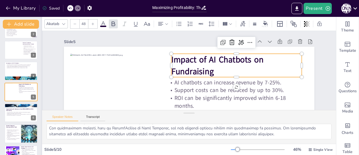
click at [41, 36] on div at bounding box center [42, 86] width 2 height 138
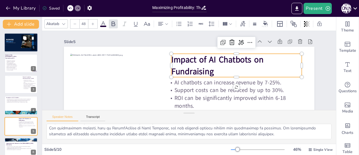
click at [15, 46] on div at bounding box center [21, 42] width 34 height 19
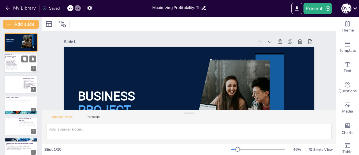
click at [22, 69] on div at bounding box center [28, 63] width 24 height 19
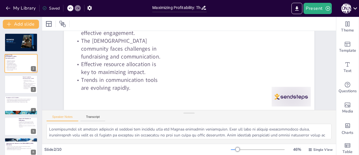
scroll to position [82, 0]
click at [16, 87] on div at bounding box center [14, 84] width 25 height 18
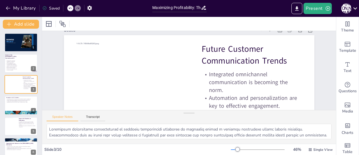
scroll to position [77, 0]
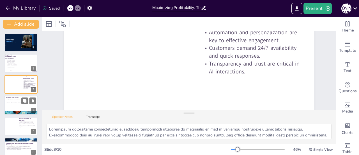
click at [8, 105] on div at bounding box center [21, 105] width 27 height 7
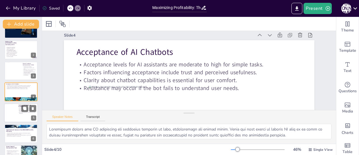
click at [8, 117] on div at bounding box center [21, 112] width 34 height 19
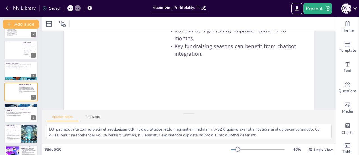
scroll to position [79, 0]
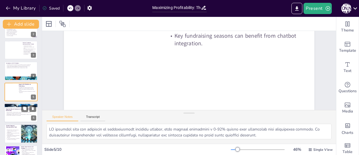
click at [13, 116] on div "Potential services include donation assistance and educational support. Solutio…" at bounding box center [21, 113] width 30 height 7
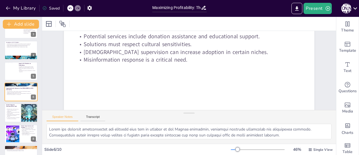
scroll to position [82, 0]
click at [19, 106] on p "Current Usage of Communication Tools" at bounding box center [12, 105] width 13 height 3
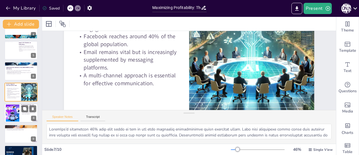
click at [12, 112] on div at bounding box center [12, 112] width 30 height 17
type textarea "Identifying target segments, such as federations, NGOs, and [DEMOGRAPHIC_DATA],…"
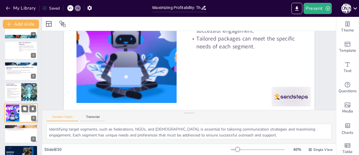
scroll to position [12, 0]
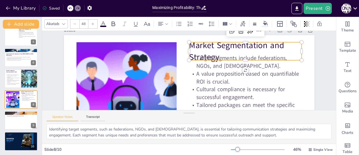
click at [216, 49] on p "Market Segmentation and Strategy" at bounding box center [245, 50] width 113 height 23
click at [112, 24] on icon at bounding box center [113, 23] width 7 height 7
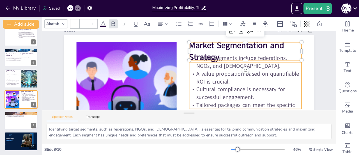
type input "32"
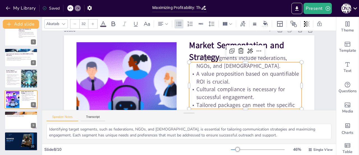
click at [200, 76] on p "A value proposition based on quantifiable ROI is crucial." at bounding box center [245, 78] width 113 height 16
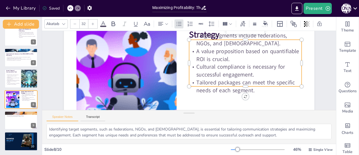
scroll to position [45, 0]
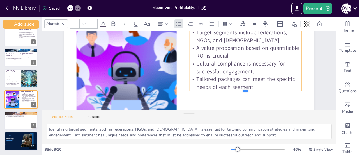
drag, startPoint x: 240, startPoint y: 76, endPoint x: 239, endPoint y: 92, distance: 15.7
click at [239, 92] on div at bounding box center [245, 93] width 113 height 4
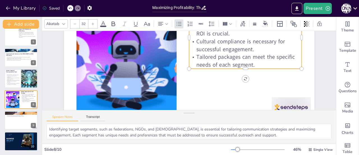
scroll to position [68, 0]
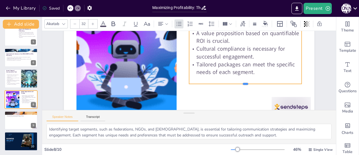
drag, startPoint x: 240, startPoint y: 69, endPoint x: 241, endPoint y: 85, distance: 15.5
click at [241, 85] on div at bounding box center [245, 86] width 113 height 4
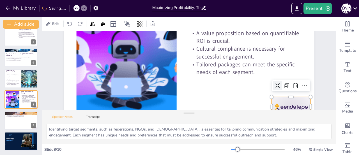
click at [287, 98] on div at bounding box center [291, 107] width 39 height 20
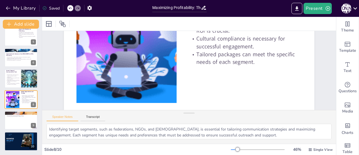
scroll to position [82, 0]
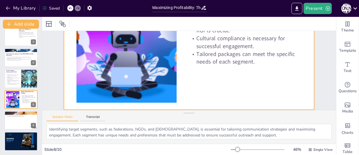
click at [261, 92] on div at bounding box center [193, 39] width 264 height 166
click at [13, 126] on div at bounding box center [21, 120] width 34 height 19
type textarea "Key metrics, such as conversion rates and cost per interaction, are essential f…"
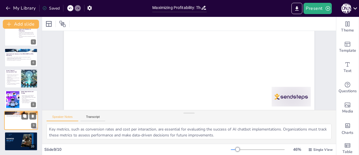
scroll to position [12, 0]
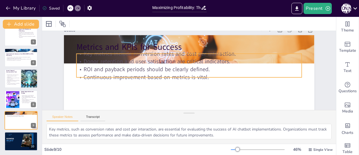
click at [136, 73] on p "Continuous improvement based on metrics is vital." at bounding box center [188, 77] width 225 height 8
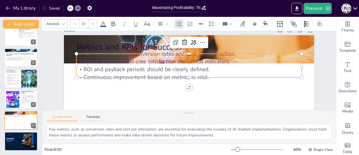
click at [105, 51] on p "Key metrics include conversion rates and cost per interaction." at bounding box center [193, 54] width 222 height 54
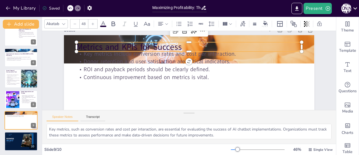
click at [102, 48] on p "Metrics and KPIs for Success" at bounding box center [188, 47] width 225 height 12
click at [112, 24] on icon at bounding box center [114, 23] width 4 height 5
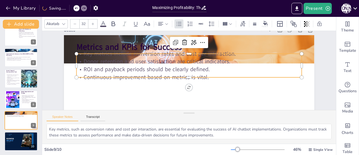
click at [115, 69] on p "ROI and payback periods should be clearly defined." at bounding box center [189, 69] width 222 height 54
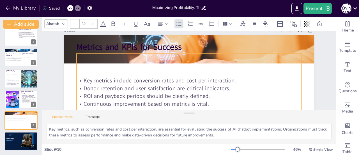
drag, startPoint x: 185, startPoint y: 77, endPoint x: 183, endPoint y: 130, distance: 53.3
click at [183, 130] on div "Slide 1 BUSINESS PROJECT Developed by MSc. [PERSON_NAME] [PERSON_NAME] Slide 2 …" at bounding box center [189, 87] width 294 height 112
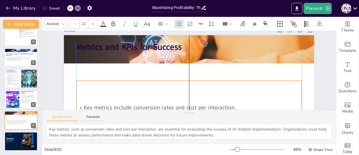
drag, startPoint x: 187, startPoint y: 54, endPoint x: 188, endPoint y: 81, distance: 27.0
click at [188, 81] on div "Key metrics include conversion rates and cost per interaction. Donor retention …" at bounding box center [184, 119] width 232 height 100
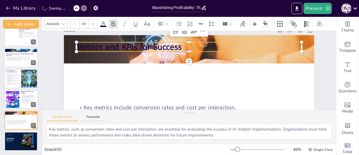
click at [164, 47] on strong "Metrics and KPIs for Success" at bounding box center [128, 46] width 105 height 11
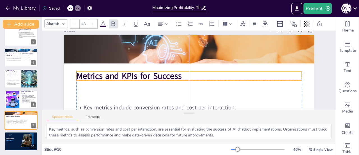
drag, startPoint x: 174, startPoint y: 50, endPoint x: 176, endPoint y: 79, distance: 28.4
click at [176, 79] on strong "Metrics and KPIs for Success" at bounding box center [129, 63] width 105 height 33
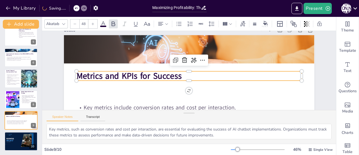
scroll to position [77, 0]
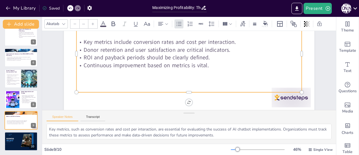
type input "32"
click at [290, 89] on div "Key metrics include conversion rates and cost per interaction. Donor retention …" at bounding box center [191, 54] width 232 height 100
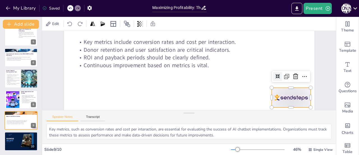
click at [291, 98] on div at bounding box center [287, 108] width 41 height 24
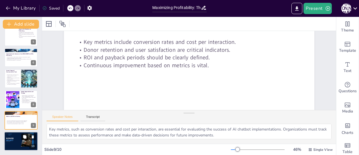
click at [23, 139] on button at bounding box center [24, 136] width 7 height 7
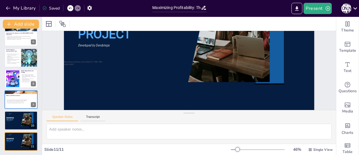
scroll to position [82, 0]
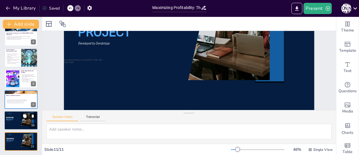
click at [32, 115] on icon at bounding box center [33, 115] width 2 height 3
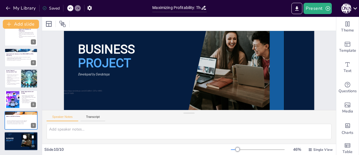
scroll to position [47, 0]
click at [33, 137] on icon at bounding box center [33, 136] width 2 height 3
type textarea "Key metrics, such as conversion rates and cost per interaction, are essential f…"
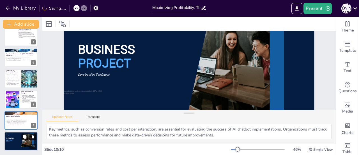
scroll to position [68, 0]
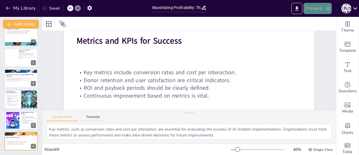
click at [315, 12] on button "Present" at bounding box center [318, 8] width 28 height 11
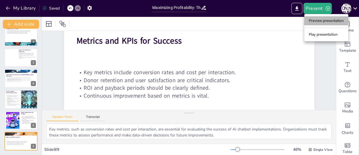
click at [319, 20] on li "Preview presentation" at bounding box center [326, 20] width 44 height 9
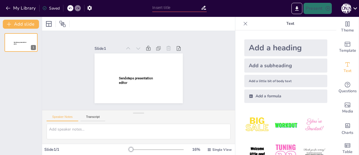
type input "Maximizing Profitability: The Impact of AI Chatbots on Fundraising and Communit…"
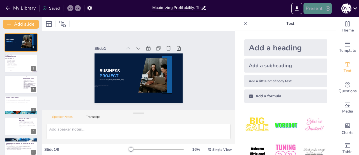
click at [319, 8] on button "Present" at bounding box center [318, 8] width 28 height 11
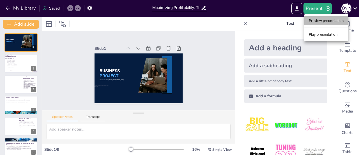
click at [324, 19] on li "Preview presentation" at bounding box center [326, 20] width 44 height 9
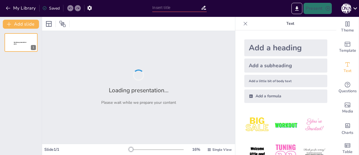
type input "Maximizing Profitability: The Impact of AI Chatbots on Fundraising and Communit…"
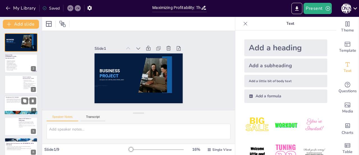
click at [21, 104] on div at bounding box center [21, 105] width 27 height 7
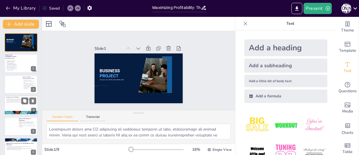
scroll to position [13, 0]
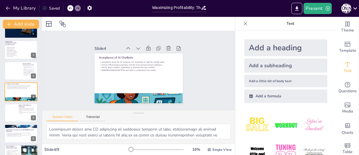
click at [22, 146] on div at bounding box center [30, 154] width 34 height 19
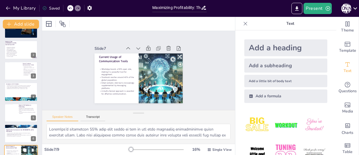
scroll to position [68, 0]
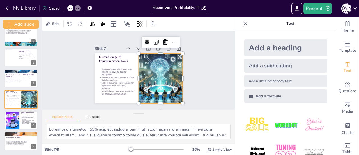
click at [174, 97] on div at bounding box center [149, 91] width 99 height 96
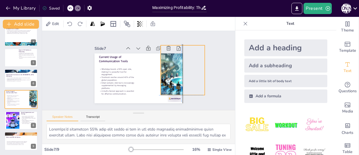
drag, startPoint x: 163, startPoint y: 80, endPoint x: 183, endPoint y: 71, distance: 22.5
click at [183, 71] on div "Slide 1 BUSINESS PROJECT Developed by MSc. [PERSON_NAME] [PERSON_NAME] Slide 2 …" at bounding box center [138, 70] width 135 height 123
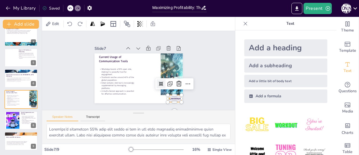
click at [167, 103] on div at bounding box center [164, 108] width 15 height 11
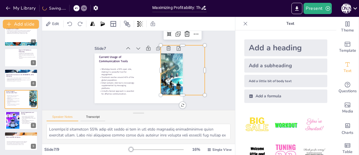
click at [167, 87] on div at bounding box center [182, 79] width 97 height 67
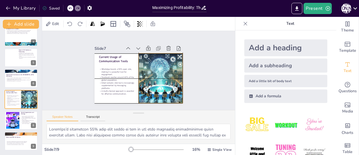
drag, startPoint x: 166, startPoint y: 84, endPoint x: 143, endPoint y: 91, distance: 24.1
click at [143, 91] on div at bounding box center [149, 91] width 99 height 96
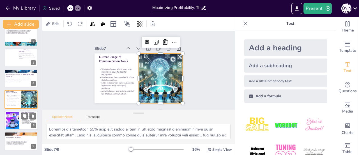
click at [13, 120] on div at bounding box center [12, 119] width 30 height 17
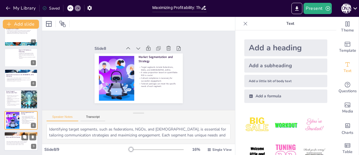
click at [9, 142] on p "Donor retention and user satisfaction are critical indicators." at bounding box center [21, 142] width 30 height 1
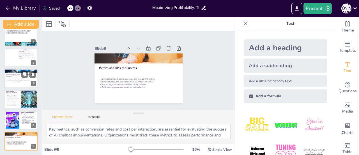
click at [19, 75] on strong "Opportunities for Services in the [DEMOGRAPHIC_DATA] Community" at bounding box center [20, 75] width 28 height 3
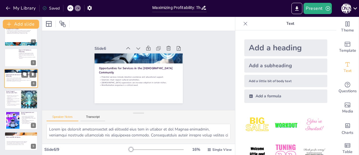
scroll to position [55, 0]
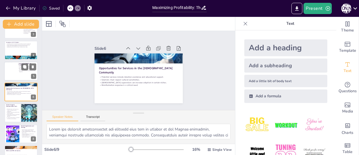
click at [12, 73] on div at bounding box center [13, 68] width 16 height 12
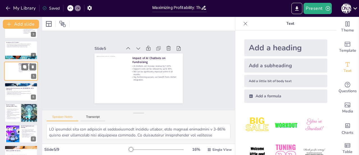
scroll to position [34, 0]
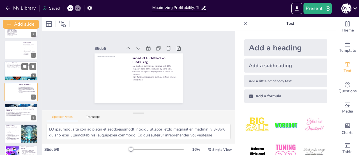
click at [13, 67] on p "Clarity about chatbot capabilities is essential for user comfort." at bounding box center [21, 66] width 30 height 1
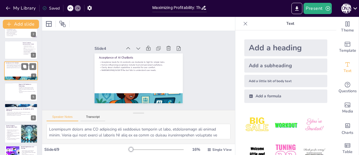
scroll to position [13, 0]
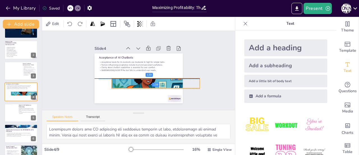
drag, startPoint x: 162, startPoint y: 94, endPoint x: 178, endPoint y: 78, distance: 23.0
click at [178, 78] on div "Slide 1 BUSINESS PROJECT Developed by MSc. Wendy Johanna Slide 2 Analysis of th…" at bounding box center [138, 70] width 89 height 131
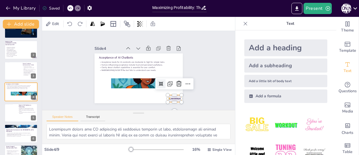
click at [165, 93] on div "Acceptance of AI Chatbots Acceptance levels for AI assistants are moderate to h…" at bounding box center [132, 75] width 92 height 101
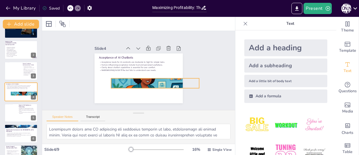
click at [174, 83] on div at bounding box center [144, 91] width 106 height 100
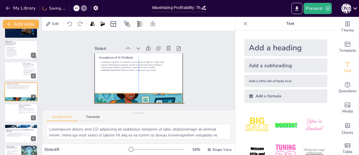
drag, startPoint x: 174, startPoint y: 82, endPoint x: 160, endPoint y: 97, distance: 20.4
click at [160, 97] on div at bounding box center [122, 93] width 106 height 100
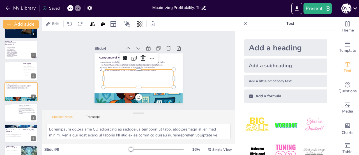
click at [160, 82] on div at bounding box center [134, 77] width 68 height 56
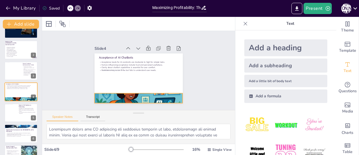
click at [133, 96] on div at bounding box center [113, 81] width 90 height 105
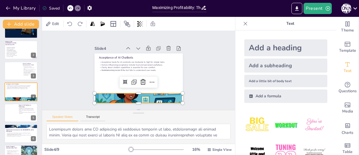
click at [133, 96] on div at bounding box center [117, 88] width 103 height 105
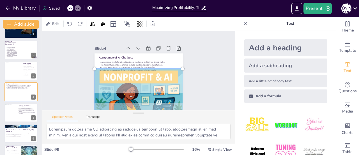
click at [125, 99] on div at bounding box center [124, 94] width 115 height 104
click at [125, 99] on div at bounding box center [118, 89] width 112 height 114
click at [125, 99] on div at bounding box center [159, 89] width 112 height 114
click at [158, 95] on div at bounding box center [120, 91] width 114 height 112
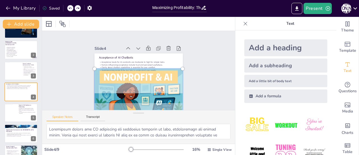
click at [158, 95] on div at bounding box center [113, 81] width 98 height 113
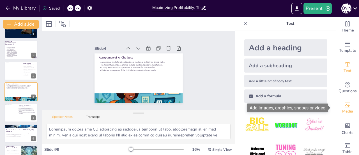
click at [350, 109] on div "Media" at bounding box center [347, 108] width 22 height 20
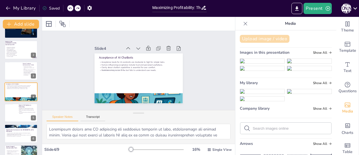
click at [254, 37] on button "Upload image / video" at bounding box center [265, 39] width 50 height 8
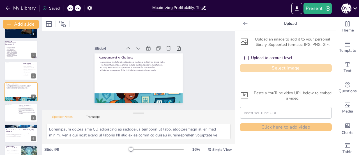
click at [272, 68] on button "Select image" at bounding box center [286, 68] width 92 height 8
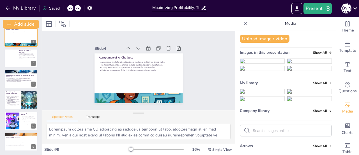
scroll to position [68, 0]
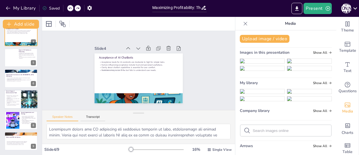
click at [12, 104] on p "A multi-channel approach is essential for effective communication." at bounding box center [12, 105] width 13 height 2
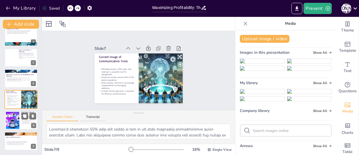
click at [13, 122] on div at bounding box center [12, 119] width 30 height 17
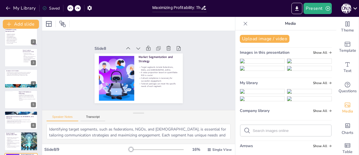
scroll to position [24, 0]
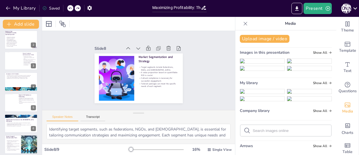
click at [13, 91] on div "BUSINESS PROJECT Developed by MSc. [PERSON_NAME] [PERSON_NAME] 1 Analysis of th…" at bounding box center [21, 102] width 42 height 185
click at [12, 89] on div at bounding box center [21, 89] width 34 height 22
type textarea "Acceptance levels for AI assistants are generally moderate to high, particularl…"
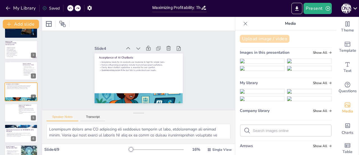
click at [255, 38] on button "Upload image / video" at bounding box center [265, 39] width 50 height 8
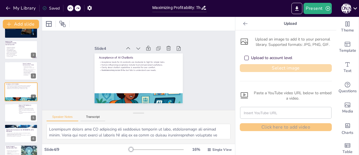
click at [268, 69] on button "Select image" at bounding box center [286, 68] width 92 height 8
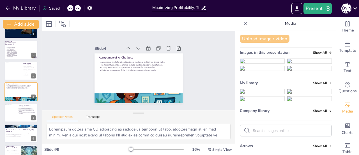
click at [247, 38] on button "Upload image / video" at bounding box center [265, 39] width 50 height 8
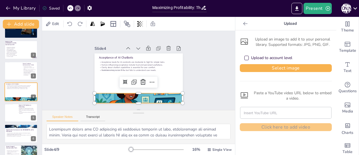
click at [153, 93] on div at bounding box center [120, 91] width 105 height 103
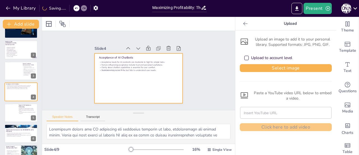
click at [165, 96] on div at bounding box center [146, 67] width 75 height 99
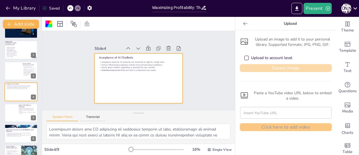
click at [269, 66] on button "Select image" at bounding box center [286, 68] width 92 height 8
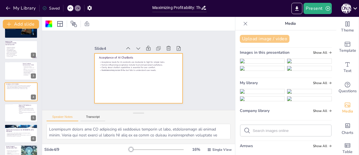
click at [259, 37] on button "Upload image / video" at bounding box center [265, 39] width 50 height 8
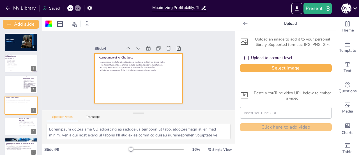
scroll to position [0, 0]
click at [16, 46] on div at bounding box center [21, 42] width 34 height 19
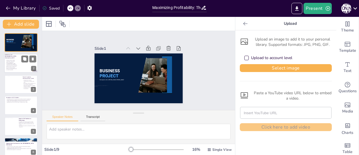
click at [14, 65] on p "The [DEMOGRAPHIC_DATA] community faces challenges in fundraising and communicat…" at bounding box center [12, 64] width 12 height 3
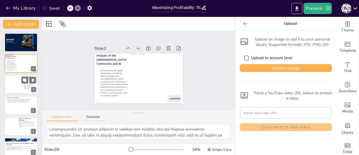
click at [13, 83] on div at bounding box center [14, 84] width 25 height 18
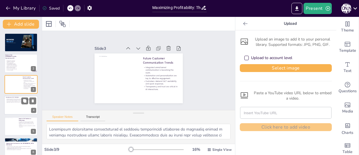
click at [15, 102] on div at bounding box center [21, 105] width 27 height 7
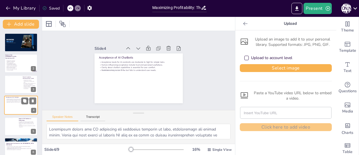
scroll to position [13, 0]
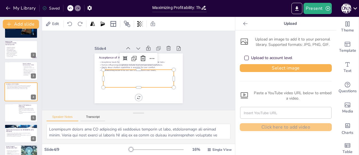
click at [121, 79] on div at bounding box center [135, 77] width 70 height 51
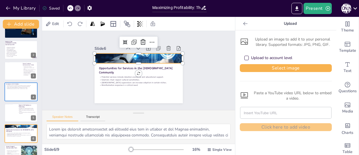
click at [155, 58] on div at bounding box center [142, 59] width 99 height 75
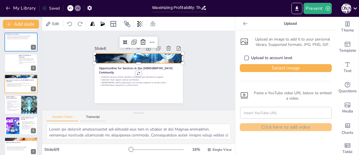
scroll to position [68, 0]
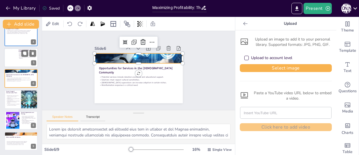
click at [24, 61] on div at bounding box center [21, 57] width 34 height 19
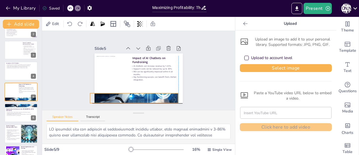
drag, startPoint x: 140, startPoint y: 55, endPoint x: 138, endPoint y: 95, distance: 40.2
click at [138, 95] on div at bounding box center [114, 83] width 92 height 101
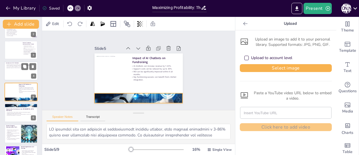
click at [20, 75] on div at bounding box center [21, 70] width 34 height 19
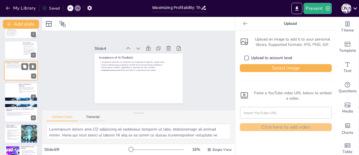
scroll to position [13, 0]
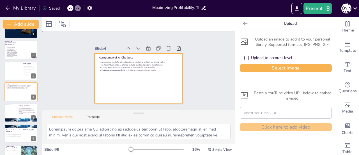
click at [116, 89] on div at bounding box center [133, 76] width 99 height 96
click at [118, 94] on div at bounding box center [134, 76] width 101 height 87
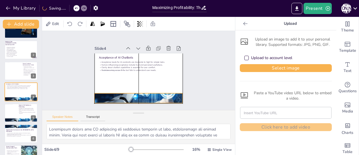
drag, startPoint x: 102, startPoint y: 52, endPoint x: 102, endPoint y: 93, distance: 40.4
click at [102, 93] on div at bounding box center [113, 81] width 81 height 101
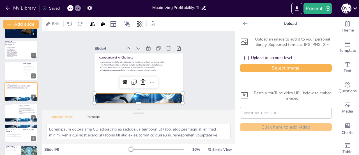
scroll to position [68, 0]
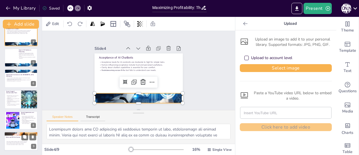
click at [21, 140] on div "Key metrics include conversion rates and cost per interaction. Donor retention …" at bounding box center [21, 142] width 30 height 10
type textarea "Key metrics, such as conversion rates and cost per interaction, are essential f…"
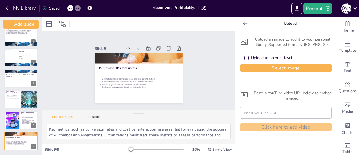
click at [243, 26] on icon at bounding box center [246, 24] width 6 height 6
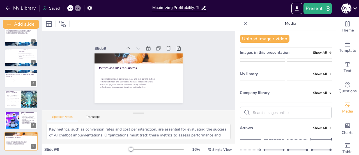
click at [243, 26] on icon at bounding box center [246, 24] width 6 height 6
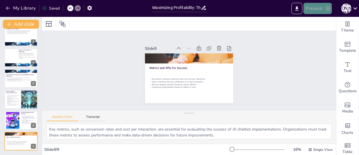
click at [315, 5] on button "Present" at bounding box center [318, 8] width 28 height 11
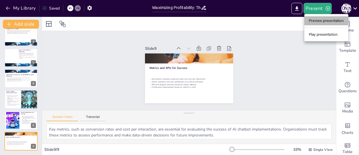
click at [316, 21] on li "Preview presentation" at bounding box center [326, 20] width 44 height 9
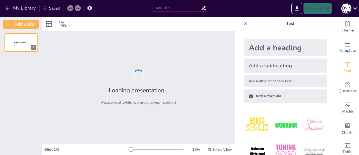
type input "Maximizing Profitability: The Impact of AI Chatbots on Fundraising and Communit…"
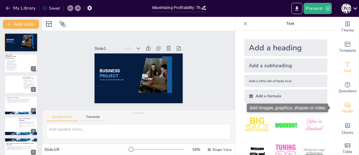
click at [348, 109] on span "Media" at bounding box center [347, 111] width 11 height 6
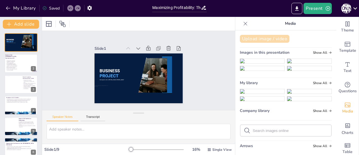
click at [259, 39] on button "Upload image / video" at bounding box center [265, 39] width 50 height 8
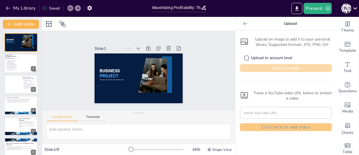
click at [254, 64] on button "Select image" at bounding box center [286, 68] width 92 height 8
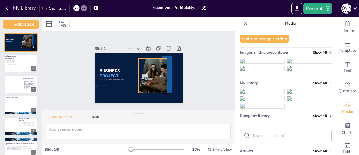
click at [144, 84] on div at bounding box center [150, 77] width 55 height 40
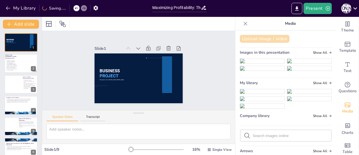
click at [270, 39] on button "Upload image / video" at bounding box center [265, 39] width 50 height 8
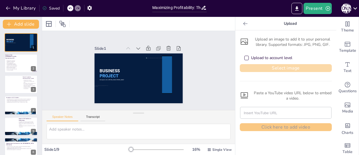
click at [263, 70] on button "Select image" at bounding box center [286, 68] width 92 height 8
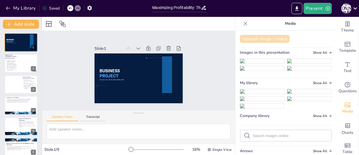
click at [259, 37] on button "Upload image / video" at bounding box center [265, 39] width 50 height 8
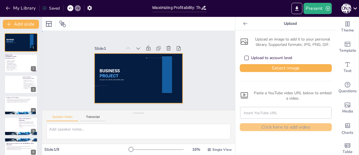
click at [141, 88] on div at bounding box center [135, 77] width 101 height 81
click at [68, 8] on div at bounding box center [70, 8] width 6 height 6
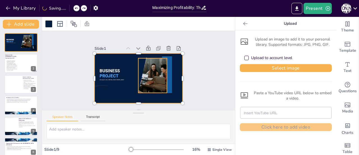
click at [151, 70] on div at bounding box center [150, 78] width 58 height 44
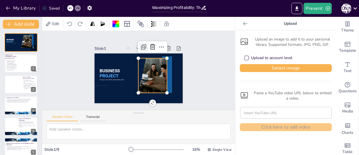
click at [144, 47] on icon at bounding box center [148, 48] width 8 height 8
click at [161, 46] on icon at bounding box center [164, 49] width 7 height 7
click at [149, 66] on div at bounding box center [150, 78] width 58 height 44
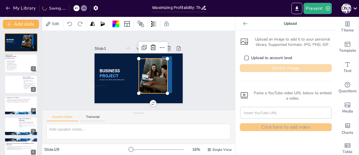
click at [256, 64] on button "Select image" at bounding box center [286, 68] width 92 height 8
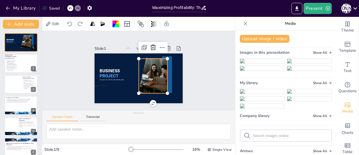
click at [250, 93] on img at bounding box center [262, 91] width 44 height 4
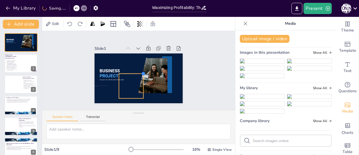
drag, startPoint x: 154, startPoint y: 55, endPoint x: 136, endPoint y: 70, distance: 23.1
click at [136, 70] on div "BUSINESS PROJECT Developed by MSc. [PERSON_NAME] [PERSON_NAME]" at bounding box center [135, 77] width 99 height 75
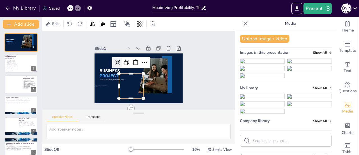
click at [117, 60] on icon at bounding box center [120, 58] width 6 height 6
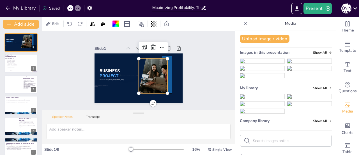
click at [153, 81] on div at bounding box center [150, 78] width 58 height 44
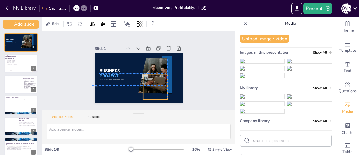
drag, startPoint x: 124, startPoint y: 84, endPoint x: 146, endPoint y: 84, distance: 22.5
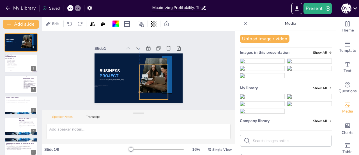
drag, startPoint x: 148, startPoint y: 67, endPoint x: 148, endPoint y: 74, distance: 6.2
click at [148, 74] on div at bounding box center [154, 82] width 34 height 35
click at [139, 73] on div at bounding box center [152, 83] width 32 height 37
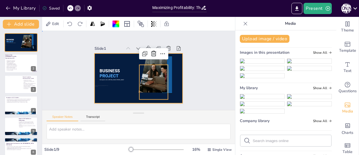
click at [173, 66] on div at bounding box center [137, 78] width 93 height 59
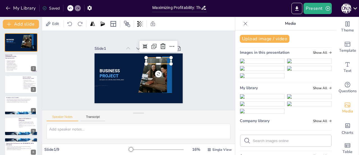
click at [162, 58] on div at bounding box center [160, 62] width 26 height 9
click at [148, 65] on div at bounding box center [158, 68] width 25 height 7
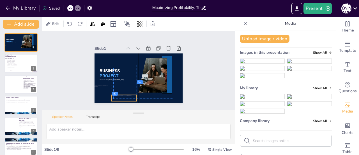
drag, startPoint x: 146, startPoint y: 58, endPoint x: 111, endPoint y: 93, distance: 49.4
click at [111, 93] on div at bounding box center [115, 90] width 26 height 16
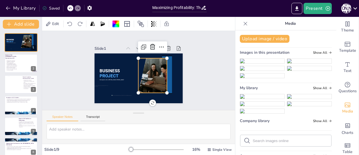
click at [155, 58] on div at bounding box center [150, 77] width 55 height 40
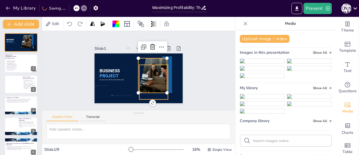
click at [157, 66] on div at bounding box center [153, 84] width 38 height 38
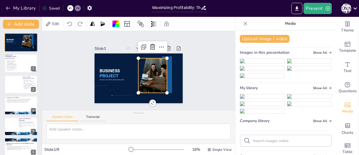
click at [148, 58] on div at bounding box center [150, 77] width 55 height 40
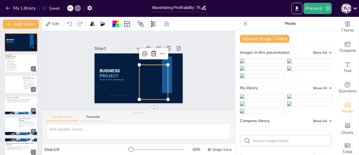
click at [152, 75] on div at bounding box center [153, 84] width 38 height 38
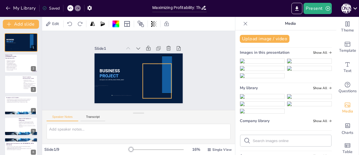
type textarea "Understanding the digital landscape is crucial for engaging with the [DEMOGRAPH…"
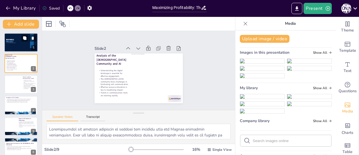
click at [26, 44] on div at bounding box center [28, 43] width 13 height 13
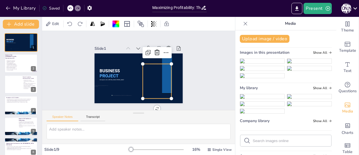
click at [164, 77] on div at bounding box center [156, 83] width 38 height 38
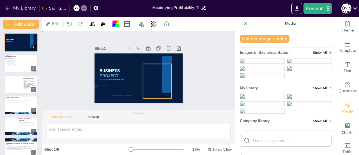
click at [164, 77] on div at bounding box center [156, 83] width 38 height 38
click at [150, 74] on div at bounding box center [157, 81] width 34 height 35
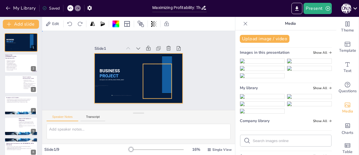
click at [139, 75] on div at bounding box center [139, 78] width 88 height 50
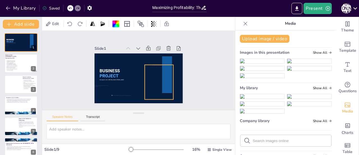
click at [145, 76] on div at bounding box center [158, 84] width 38 height 38
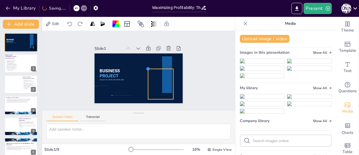
drag, startPoint x: 140, startPoint y: 63, endPoint x: 144, endPoint y: 71, distance: 8.8
click at [144, 71] on div "BUSINESS PROJECT Developed by MSc. [PERSON_NAME] [PERSON_NAME]" at bounding box center [137, 78] width 93 height 59
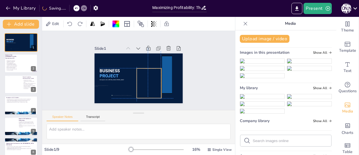
drag, startPoint x: 156, startPoint y: 80, endPoint x: 143, endPoint y: 78, distance: 13.4
click at [143, 78] on div at bounding box center [148, 84] width 33 height 33
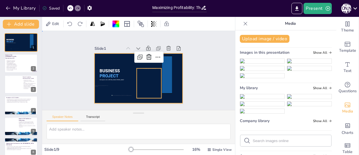
click at [144, 65] on div at bounding box center [137, 78] width 93 height 59
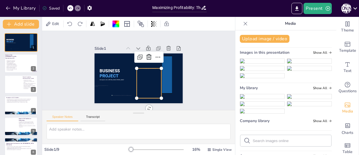
click at [133, 66] on div "BUSINESS PROJECT Developed by MSc. [PERSON_NAME] [PERSON_NAME]" at bounding box center [137, 78] width 97 height 67
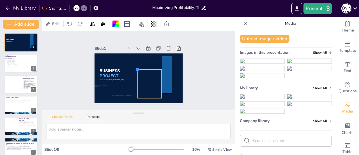
click at [135, 68] on div at bounding box center [137, 69] width 5 height 5
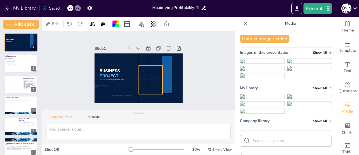
drag, startPoint x: 151, startPoint y: 77, endPoint x: 151, endPoint y: 71, distance: 6.0
click at [151, 71] on div at bounding box center [149, 82] width 34 height 34
drag, startPoint x: 133, startPoint y: 64, endPoint x: 137, endPoint y: 67, distance: 5.4
click at [139, 67] on div at bounding box center [141, 69] width 5 height 5
click at [147, 77] on div at bounding box center [151, 82] width 27 height 27
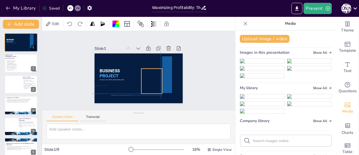
click at [147, 77] on div at bounding box center [146, 85] width 33 height 33
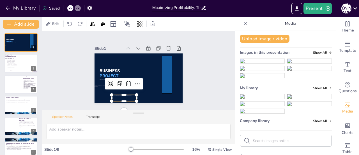
click at [117, 97] on div at bounding box center [124, 98] width 25 height 6
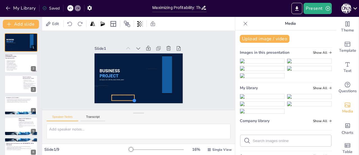
drag, startPoint x: 132, startPoint y: 99, endPoint x: 130, endPoint y: 79, distance: 20.0
click at [130, 79] on div "BUSINESS PROJECT Developed by MSc. [PERSON_NAME] [PERSON_NAME]" at bounding box center [137, 78] width 97 height 67
drag, startPoint x: 129, startPoint y: 99, endPoint x: 142, endPoint y: 97, distance: 13.0
click at [142, 97] on div "BUSINESS PROJECT Developed by MSc. [PERSON_NAME] [PERSON_NAME]" at bounding box center [137, 78] width 97 height 67
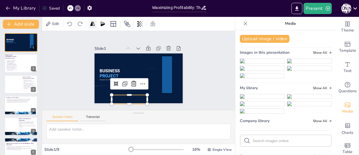
click at [92, 24] on icon at bounding box center [92, 23] width 4 height 4
click at [105, 24] on icon at bounding box center [103, 23] width 4 height 4
click at [71, 23] on icon at bounding box center [70, 24] width 6 height 6
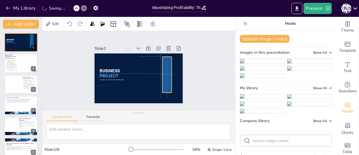
drag, startPoint x: 128, startPoint y: 86, endPoint x: 164, endPoint y: 60, distance: 45.2
click at [164, 62] on div at bounding box center [165, 80] width 16 height 37
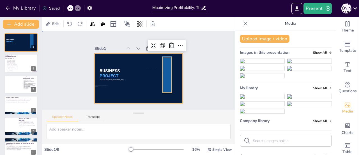
click at [176, 58] on div at bounding box center [137, 78] width 97 height 67
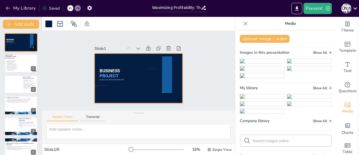
click at [243, 23] on icon at bounding box center [246, 24] width 6 height 6
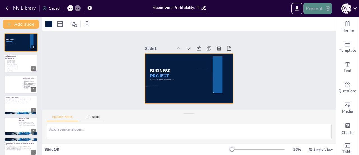
click at [318, 11] on button "Present" at bounding box center [318, 8] width 28 height 11
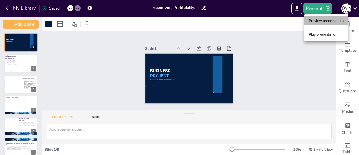
click at [322, 20] on li "Preview presentation" at bounding box center [326, 20] width 44 height 9
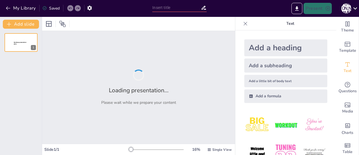
type input "Maximizing Profitability: The Impact of AI Chatbots on Fundraising and Communit…"
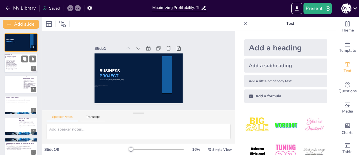
click at [22, 68] on div at bounding box center [28, 63] width 24 height 19
type textarea "Understanding the digital landscape is crucial for engaging with the [DEMOGRAPH…"
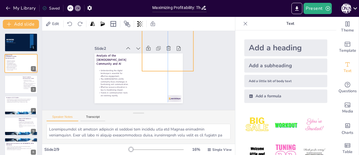
drag, startPoint x: 148, startPoint y: 88, endPoint x: 156, endPoint y: 56, distance: 33.2
click at [140, 56] on div at bounding box center [100, 64] width 79 height 80
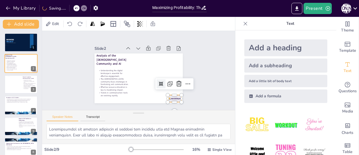
click at [139, 108] on div at bounding box center [132, 115] width 13 height 15
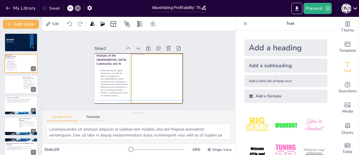
drag, startPoint x: 159, startPoint y: 63, endPoint x: 151, endPoint y: 95, distance: 32.3
click at [151, 95] on div at bounding box center [156, 80] width 68 height 56
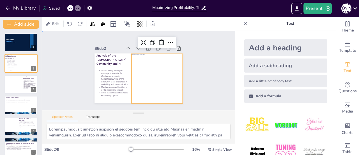
click at [100, 88] on div "Slide 1 BUSINESS PROJECT Developed by MSc. [PERSON_NAME] [PERSON_NAME] Slide 2 …" at bounding box center [138, 70] width 77 height 126
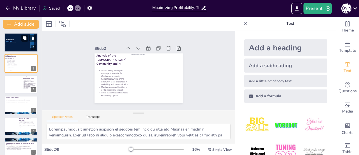
click at [16, 41] on p "PROJECT" at bounding box center [11, 41] width 11 height 2
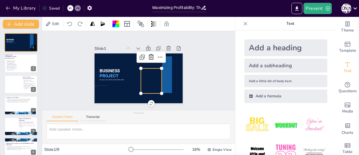
click at [141, 83] on div at bounding box center [150, 81] width 27 height 27
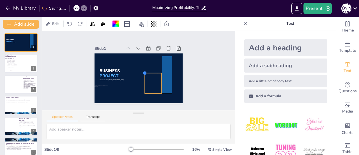
drag, startPoint x: 136, startPoint y: 65, endPoint x: 140, endPoint y: 72, distance: 7.8
click at [140, 73] on div at bounding box center [141, 76] width 6 height 6
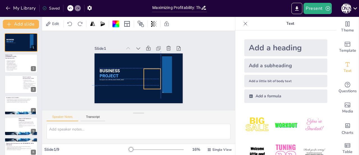
drag, startPoint x: 150, startPoint y: 78, endPoint x: 148, endPoint y: 72, distance: 6.7
click at [136, 72] on div at bounding box center [124, 65] width 24 height 24
drag, startPoint x: 157, startPoint y: 87, endPoint x: 155, endPoint y: 80, distance: 7.6
click at [155, 80] on div "BUSINESS PROJECT Developed by MSc. Wendy Johanna" at bounding box center [137, 62] width 97 height 67
click at [145, 63] on div "BUSINESS PROJECT Developed by MSc. Wendy Johanna" at bounding box center [142, 54] width 86 height 18
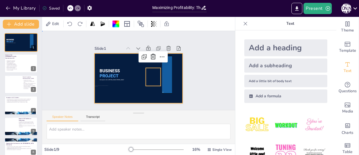
click at [174, 68] on div at bounding box center [145, 75] width 92 height 101
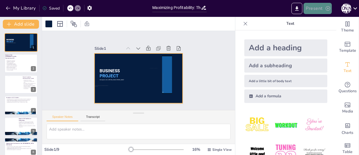
click at [317, 8] on button "Present" at bounding box center [318, 8] width 28 height 11
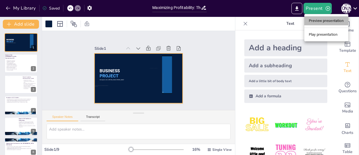
click at [318, 17] on li "Preview presentation" at bounding box center [326, 20] width 44 height 9
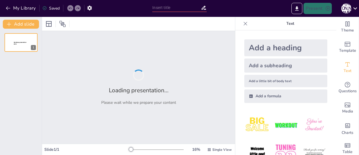
type input "Maximizing Profitability: The Impact of AI Chatbots on Fundraising and Communit…"
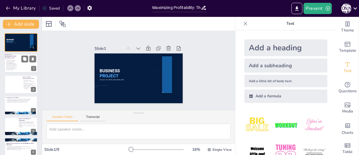
click at [16, 71] on div "Understanding the digital landscape is essential for effective engagement. The …" at bounding box center [12, 65] width 12 height 13
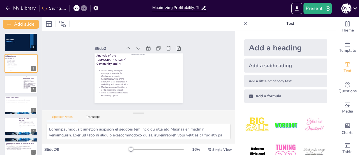
click at [244, 23] on icon at bounding box center [246, 24] width 4 height 4
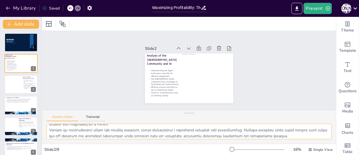
scroll to position [54, 0]
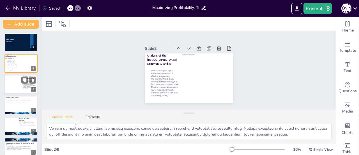
click at [15, 86] on div at bounding box center [14, 84] width 25 height 18
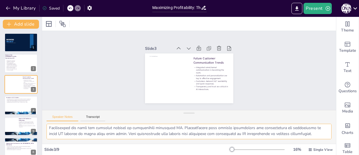
scroll to position [42, 0]
click at [12, 101] on p "Clarity about chatbot capabilities is essential for user comfort." at bounding box center [21, 100] width 30 height 1
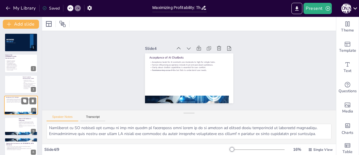
scroll to position [36, 0]
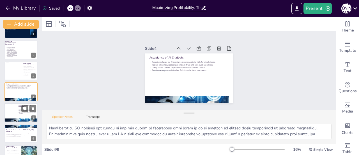
click at [10, 115] on div at bounding box center [13, 110] width 16 height 12
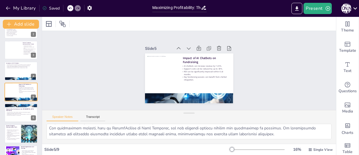
click at [4, 112] on div "BUSINESS PROJECT Developed by MSc. [PERSON_NAME] [PERSON_NAME] 1 Analysis of th…" at bounding box center [21, 91] width 42 height 185
click at [9, 112] on p "Potential services include donation assistance and educational support." at bounding box center [21, 111] width 30 height 1
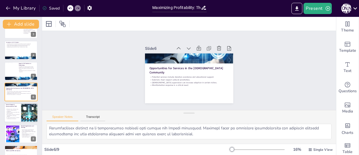
click at [9, 112] on p "Facebook reaches around 40% of the global population." at bounding box center [12, 113] width 13 height 2
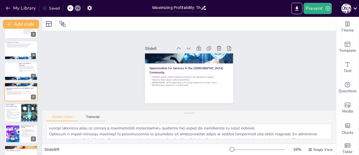
scroll to position [42, 0]
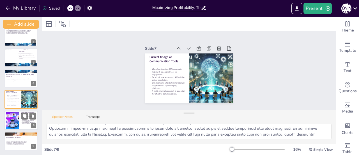
click at [15, 123] on div at bounding box center [12, 119] width 30 height 17
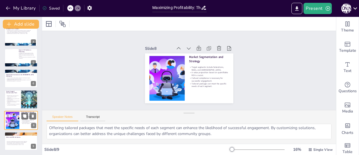
scroll to position [36, 0]
click at [12, 141] on p "Key metrics include conversion rates and cost per interaction." at bounding box center [21, 141] width 30 height 1
type textarea "Key metrics, such as conversion rates and cost per interaction, are essential f…"
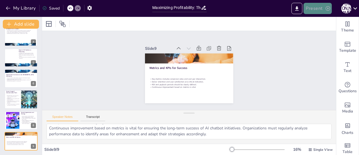
click at [315, 6] on button "Present" at bounding box center [318, 8] width 28 height 11
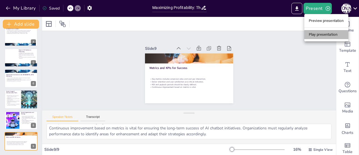
click at [321, 36] on li "Play presentation" at bounding box center [326, 34] width 44 height 9
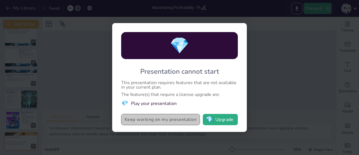
click at [168, 125] on button "Keep working on my presentation" at bounding box center [160, 119] width 79 height 11
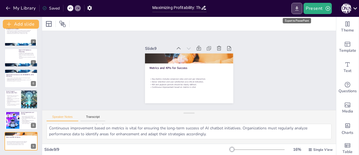
click at [302, 9] on button "Export to PowerPoint" at bounding box center [296, 8] width 11 height 11
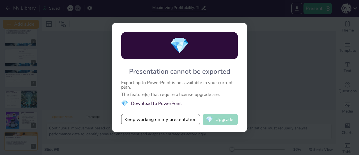
click at [219, 116] on button "💎 Upgrade" at bounding box center [220, 119] width 35 height 11
